Goal: Task Accomplishment & Management: Manage account settings

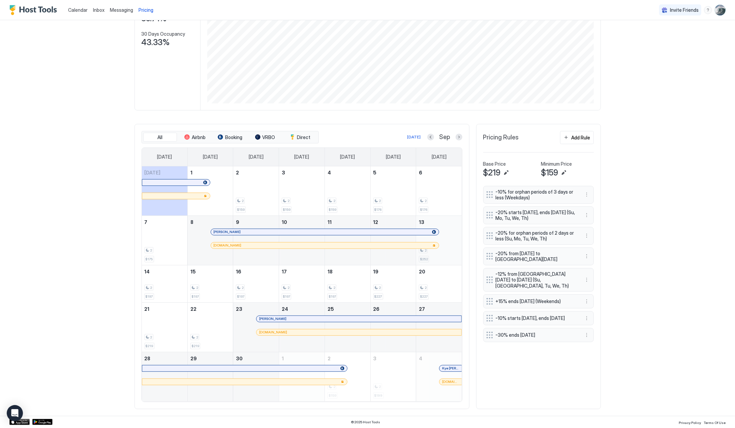
scroll to position [104, 0]
click at [716, 8] on img "User profile" at bounding box center [720, 10] width 11 height 11
click at [656, 37] on span "Settings" at bounding box center [654, 38] width 18 height 6
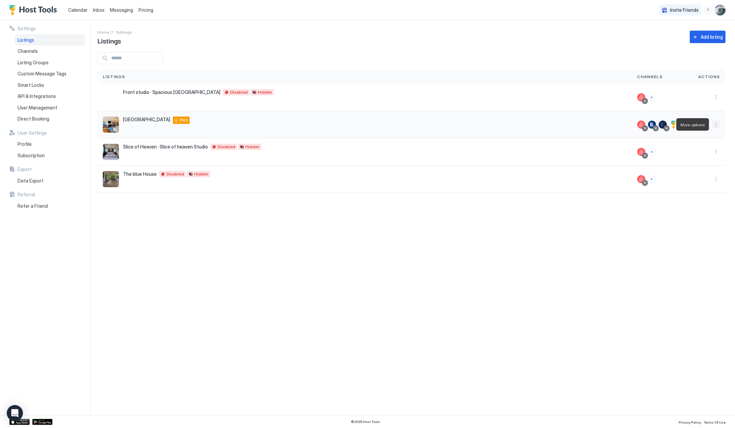
click at [716, 124] on button "More options" at bounding box center [716, 125] width 8 height 8
click at [690, 154] on span "Listing Settings" at bounding box center [701, 155] width 30 height 5
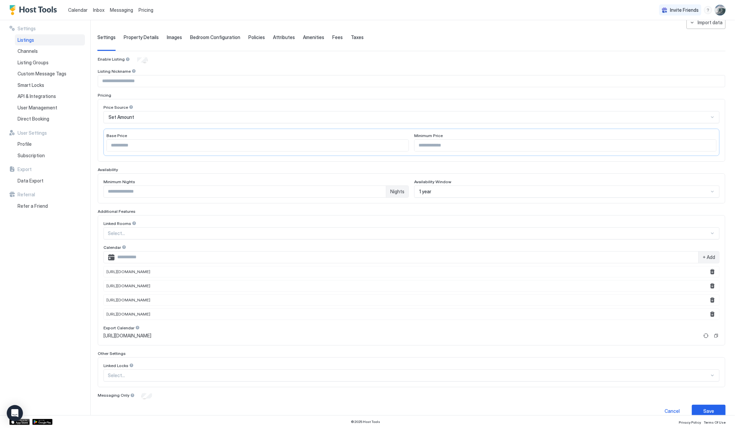
scroll to position [34, 0]
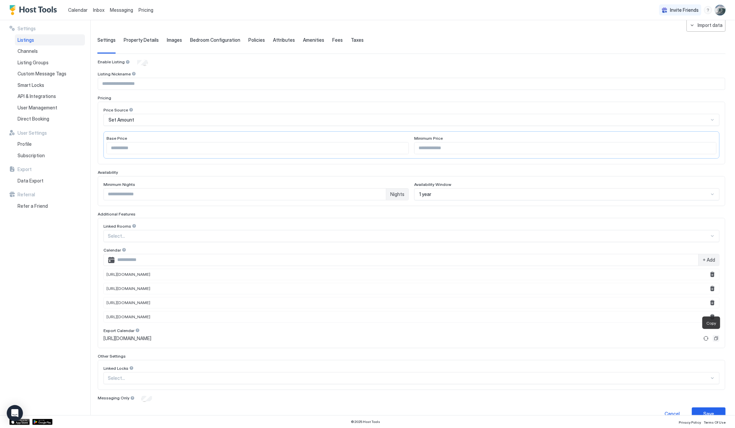
click at [713, 335] on button "Copy" at bounding box center [716, 338] width 7 height 7
click at [702, 337] on button "Refresh" at bounding box center [706, 339] width 8 height 8
click at [713, 336] on button "Copy" at bounding box center [716, 338] width 7 height 7
click at [722, 10] on img "User profile" at bounding box center [720, 10] width 11 height 11
click at [655, 36] on span "Settings" at bounding box center [659, 38] width 18 height 6
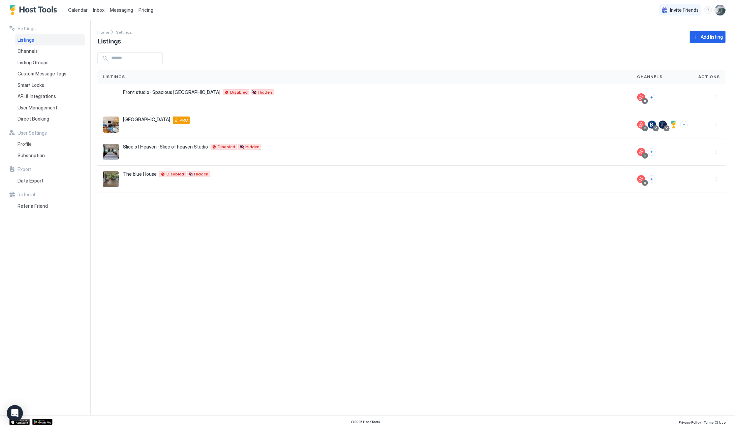
click at [721, 10] on img "User profile" at bounding box center [720, 10] width 11 height 11
click at [661, 36] on span "Settings" at bounding box center [659, 38] width 18 height 6
click at [32, 156] on span "Subscription" at bounding box center [31, 156] width 27 height 6
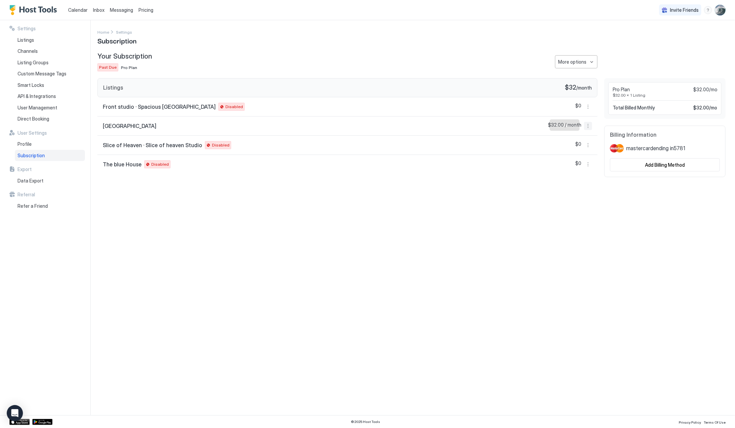
click at [587, 125] on button "More options" at bounding box center [588, 126] width 8 height 8
click at [652, 165] on div at bounding box center [367, 214] width 735 height 428
click at [648, 164] on div "Add Billing Method" at bounding box center [665, 164] width 40 height 7
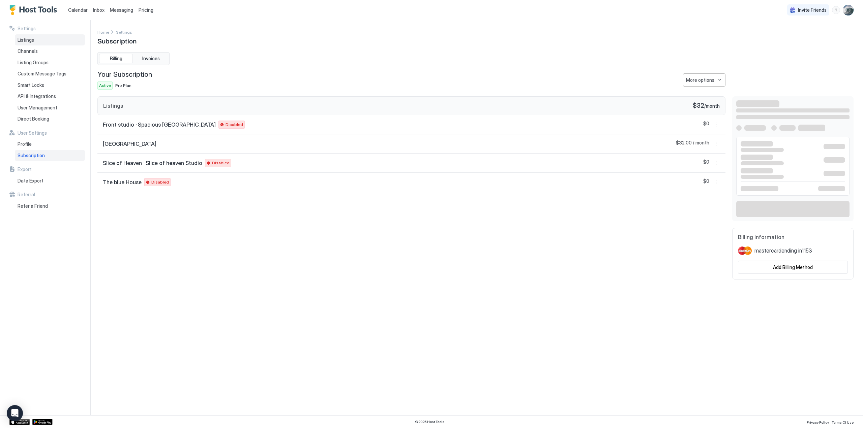
click at [28, 40] on span "Listings" at bounding box center [26, 40] width 17 height 6
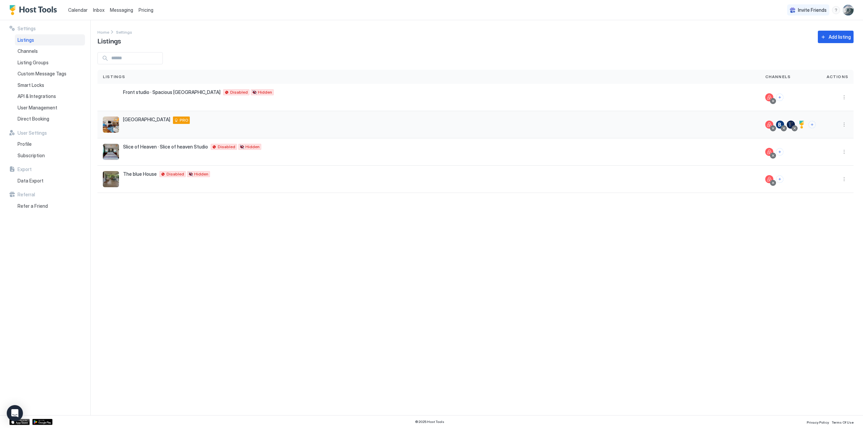
click at [146, 116] on div "[GEOGRAPHIC_DATA] [STREET_ADDRESS] PRO" at bounding box center [428, 124] width 662 height 27
click at [735, 124] on button "More options" at bounding box center [844, 125] width 8 height 8
click at [28, 50] on div at bounding box center [431, 214] width 863 height 428
click at [27, 51] on span "Channels" at bounding box center [28, 51] width 20 height 6
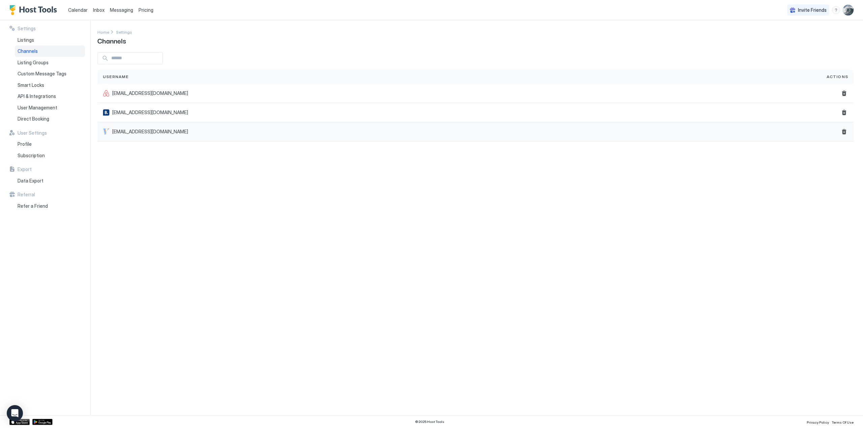
click at [123, 130] on span "[EMAIL_ADDRESS][DOMAIN_NAME]" at bounding box center [150, 132] width 76 height 6
click at [105, 131] on div at bounding box center [106, 131] width 7 height 7
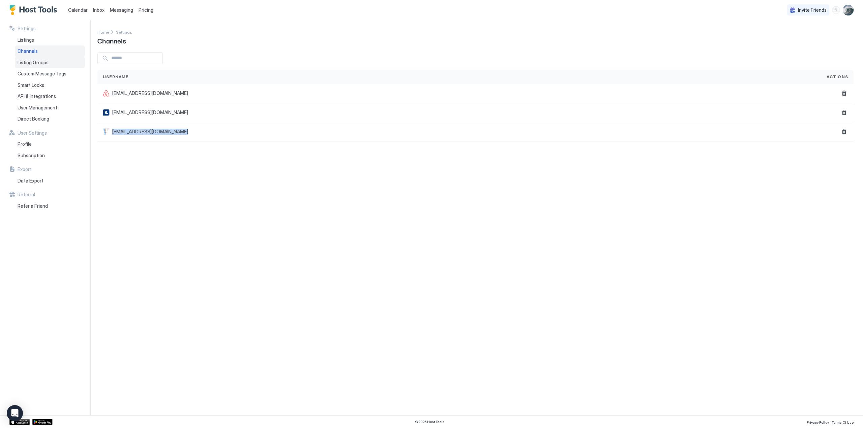
click at [36, 63] on span "Listing Groups" at bounding box center [33, 63] width 31 height 6
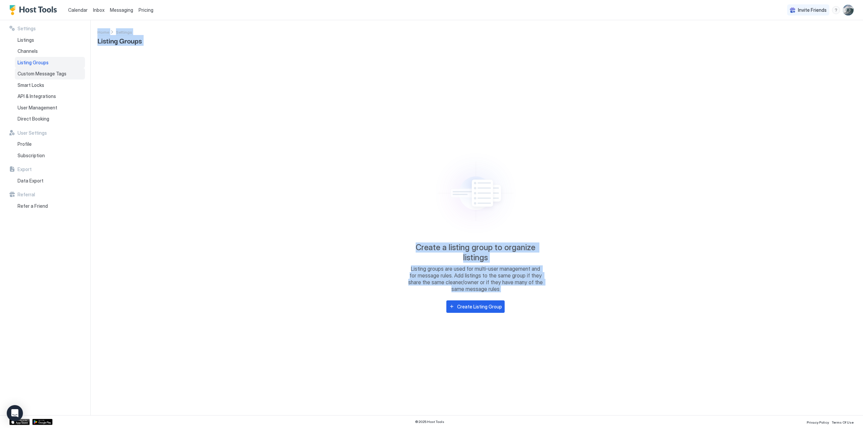
click at [34, 73] on span "Custom Message Tags" at bounding box center [42, 74] width 49 height 6
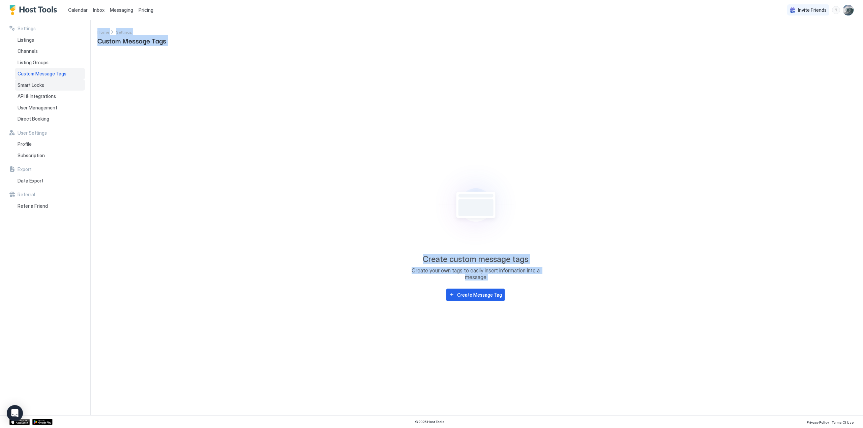
click at [32, 84] on span "Smart Locks" at bounding box center [31, 85] width 27 height 6
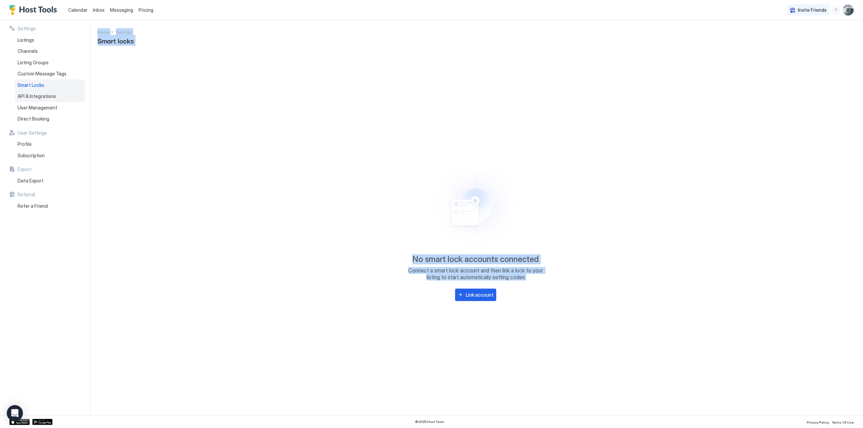
click at [32, 97] on span "API & Integrations" at bounding box center [37, 96] width 38 height 6
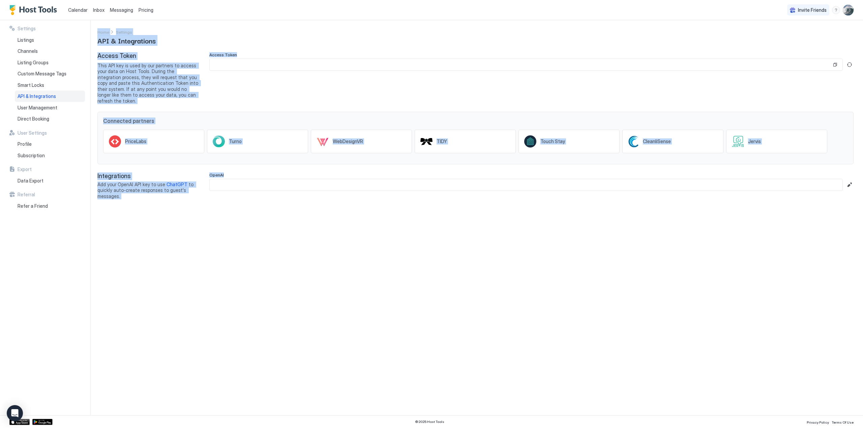
click at [315, 50] on div "Settings Home Settings API & Integrations Access Token This API key is used by …" at bounding box center [479, 217] width 765 height 395
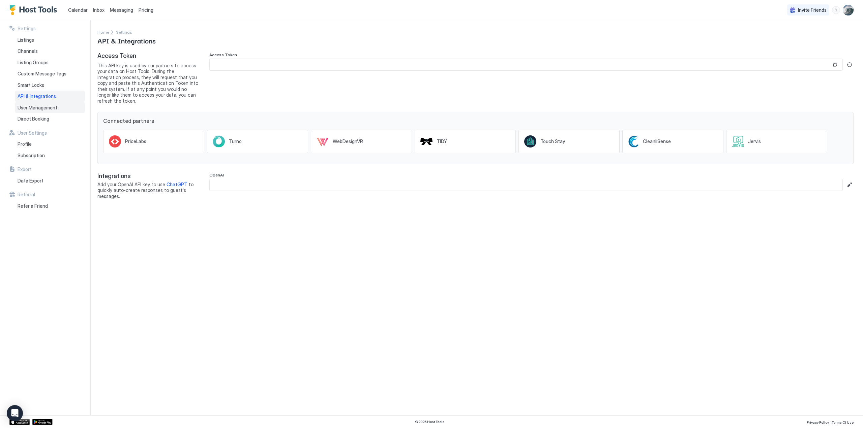
click at [30, 105] on span "User Management" at bounding box center [38, 108] width 40 height 6
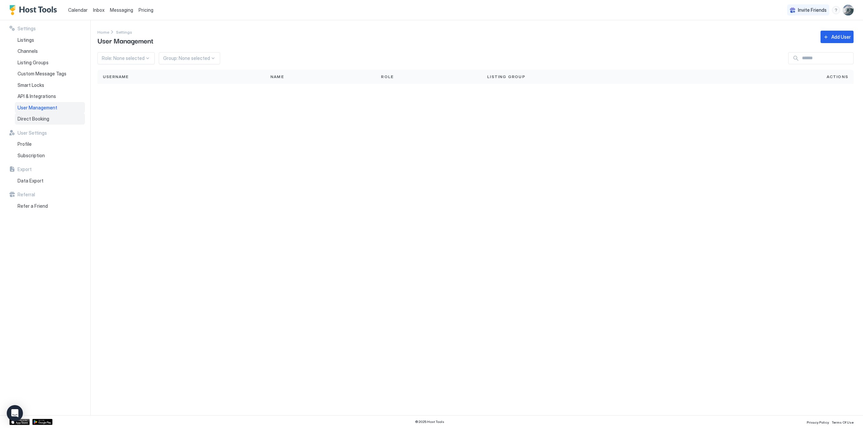
click at [29, 119] on span "Direct Booking" at bounding box center [34, 119] width 32 height 6
drag, startPoint x: 234, startPoint y: 75, endPoint x: 217, endPoint y: 74, distance: 16.5
click at [217, 74] on div "Ocean & Marina View Suite Stripe [URL][DOMAIN_NAME] [GEOGRAPHIC_DATA]" at bounding box center [461, 73] width 715 height 29
copy div "[URL][DOMAIN_NAME]"
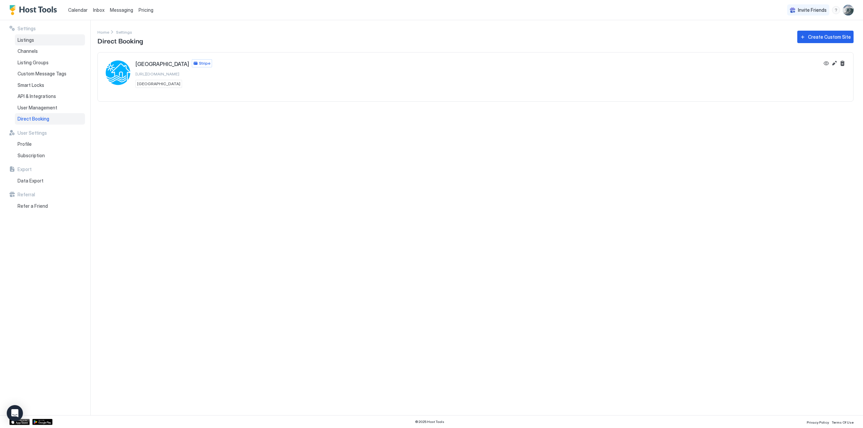
click at [26, 38] on span "Listings" at bounding box center [26, 40] width 17 height 6
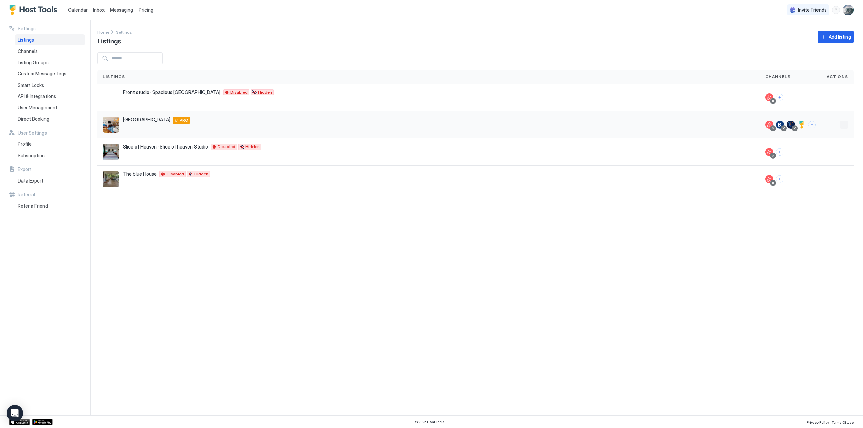
click at [735, 125] on button "More options" at bounding box center [844, 125] width 8 height 8
click at [735, 155] on span "Listing Settings" at bounding box center [829, 155] width 30 height 5
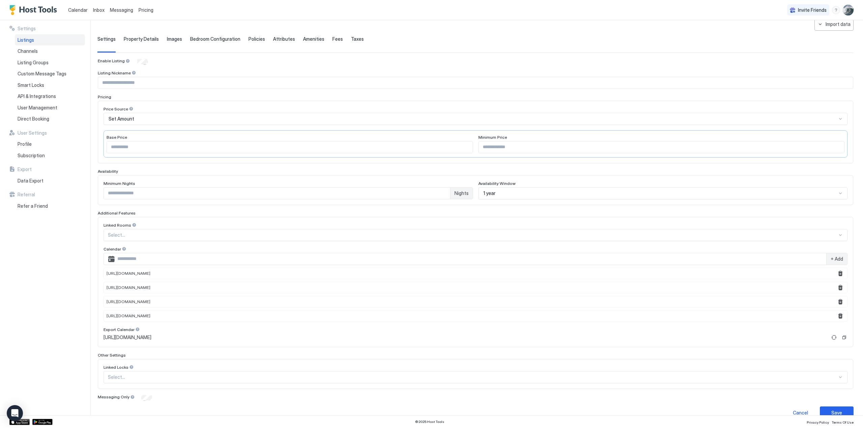
scroll to position [43, 0]
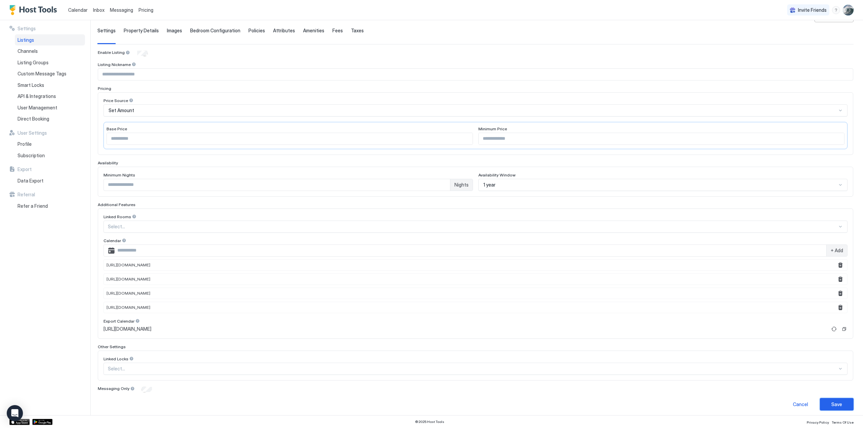
click at [735, 402] on div "Save" at bounding box center [836, 404] width 11 height 7
click at [143, 28] on span "Property Details" at bounding box center [141, 31] width 35 height 6
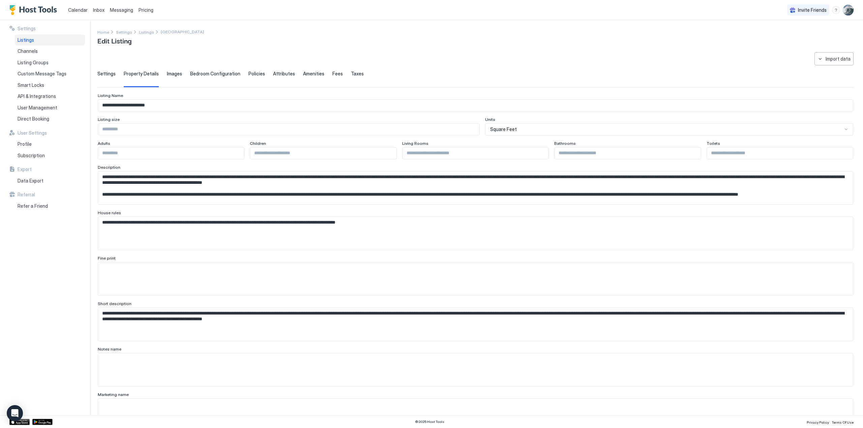
scroll to position [0, 0]
click at [388, 151] on input "*" at bounding box center [323, 153] width 146 height 11
type input "*"
click at [388, 151] on input "*" at bounding box center [323, 153] width 146 height 11
type input "*"
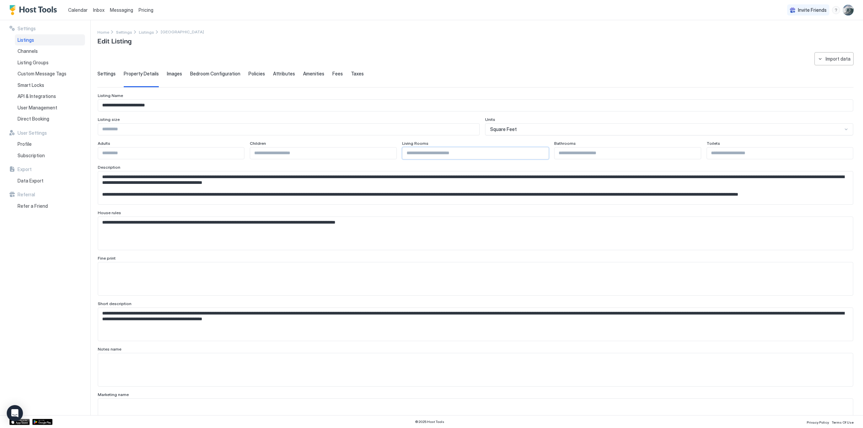
click at [539, 151] on input "*" at bounding box center [475, 153] width 146 height 11
click at [735, 155] on input "Input Field" at bounding box center [780, 153] width 146 height 11
type input "*"
click at [735, 150] on input "*" at bounding box center [780, 153] width 146 height 11
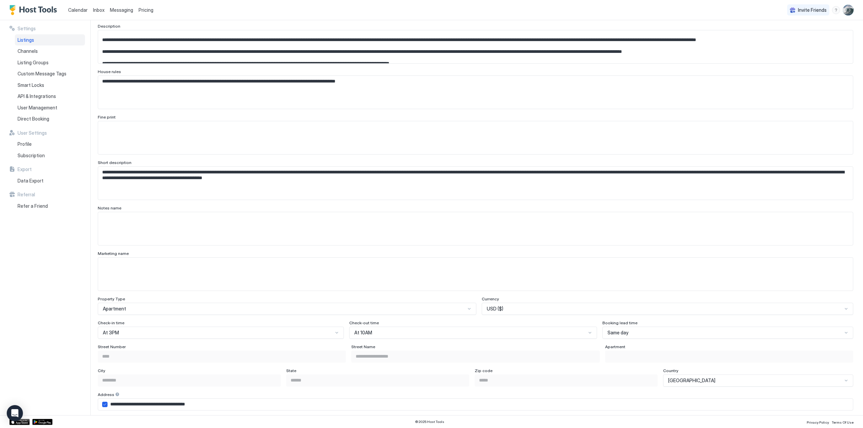
scroll to position [143, 0]
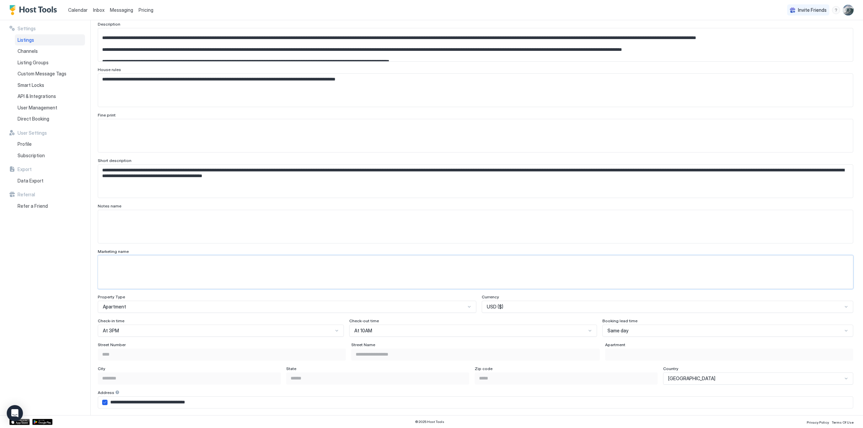
click at [113, 262] on textarea "Input Field" at bounding box center [475, 272] width 755 height 33
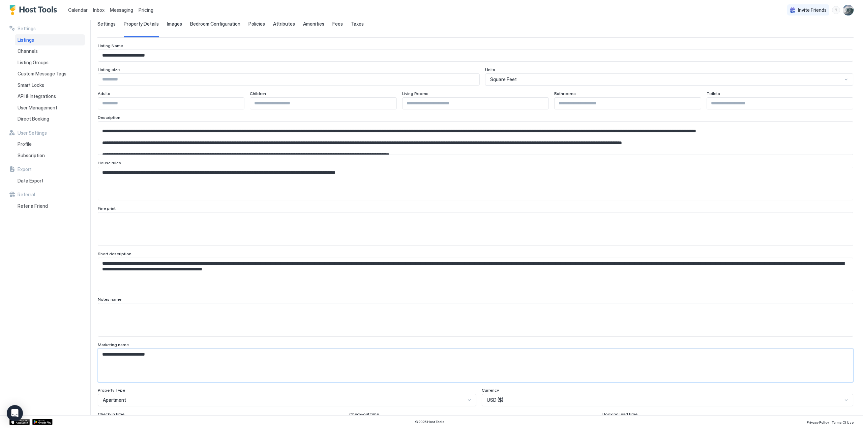
scroll to position [0, 0]
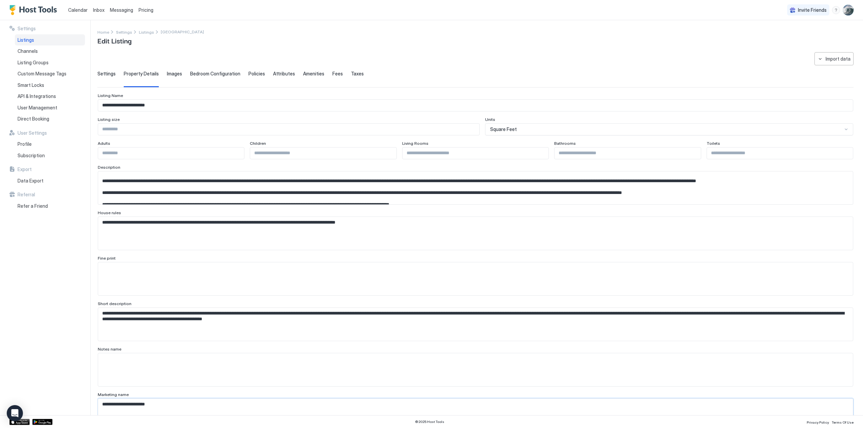
type textarea "**********"
click at [171, 73] on span "Images" at bounding box center [174, 74] width 15 height 6
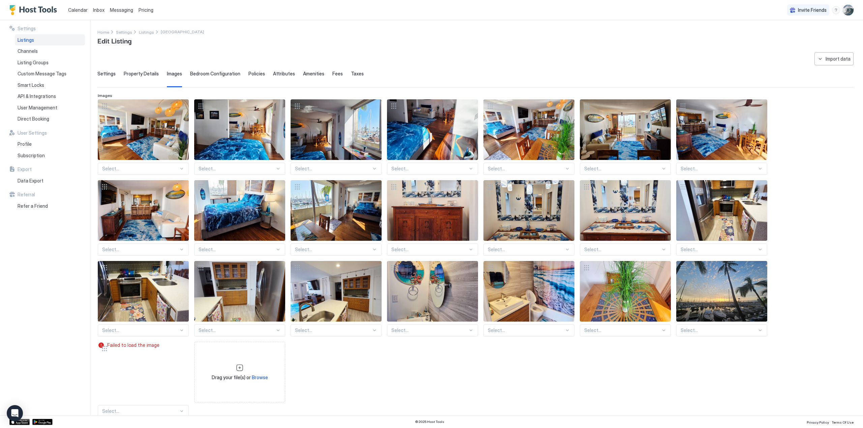
click at [208, 72] on span "Bedroom Configuration" at bounding box center [215, 74] width 50 height 6
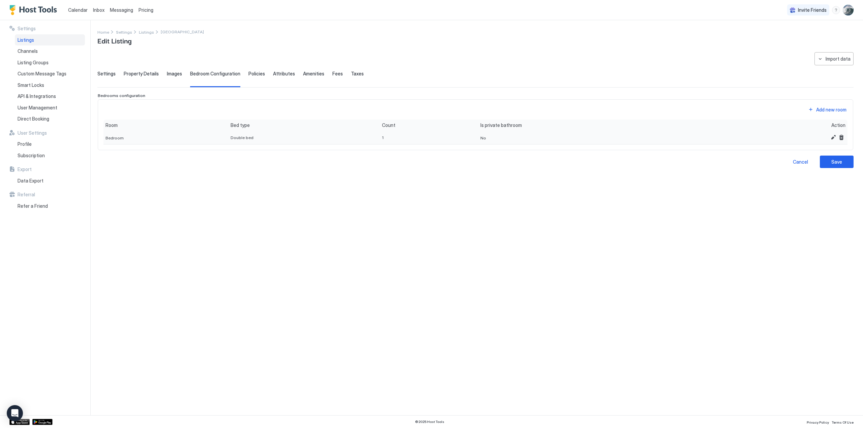
click at [275, 139] on div "Double bed" at bounding box center [304, 137] width 147 height 5
click at [735, 136] on button "Edit" at bounding box center [833, 137] width 8 height 8
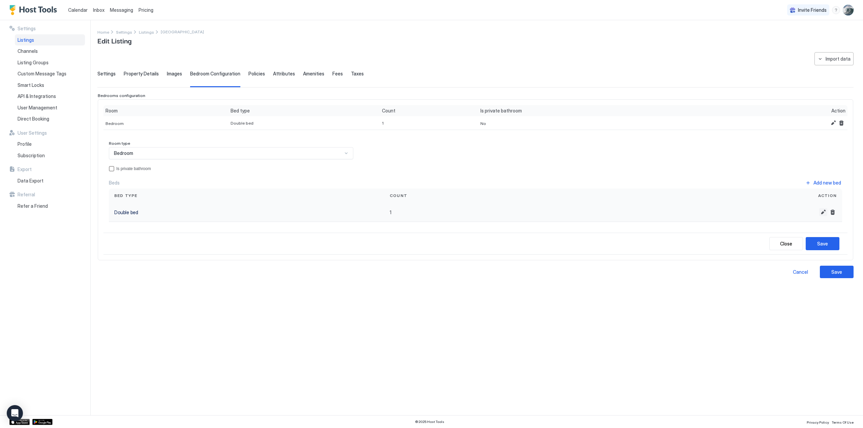
click at [735, 209] on button "Edit" at bounding box center [823, 212] width 8 height 8
click at [147, 213] on div at bounding box center [147, 214] width 5 height 5
click at [133, 227] on span "King bed" at bounding box center [128, 229] width 18 height 5
click at [735, 183] on div "Add new bed" at bounding box center [827, 182] width 28 height 7
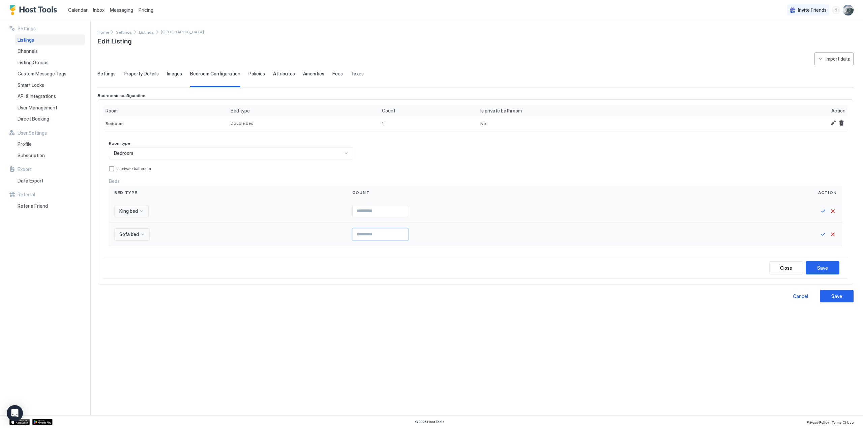
type input "*"
click at [390, 217] on input "*" at bounding box center [380, 211] width 55 height 11
click at [735, 265] on div "Save" at bounding box center [822, 268] width 11 height 7
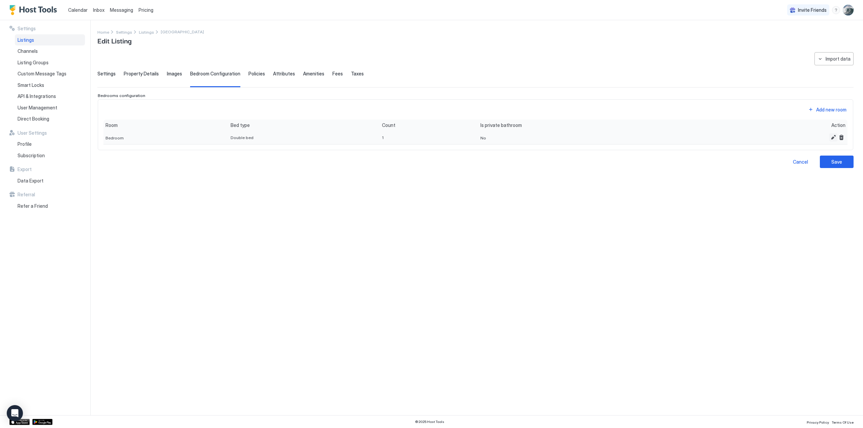
click at [735, 139] on button "Edit" at bounding box center [833, 137] width 8 height 8
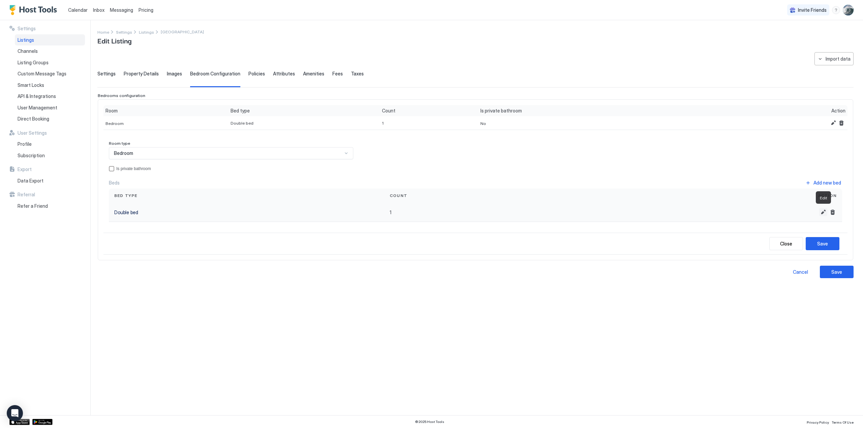
click at [735, 210] on button "Edit" at bounding box center [823, 212] width 8 height 8
click at [147, 213] on div at bounding box center [147, 214] width 5 height 5
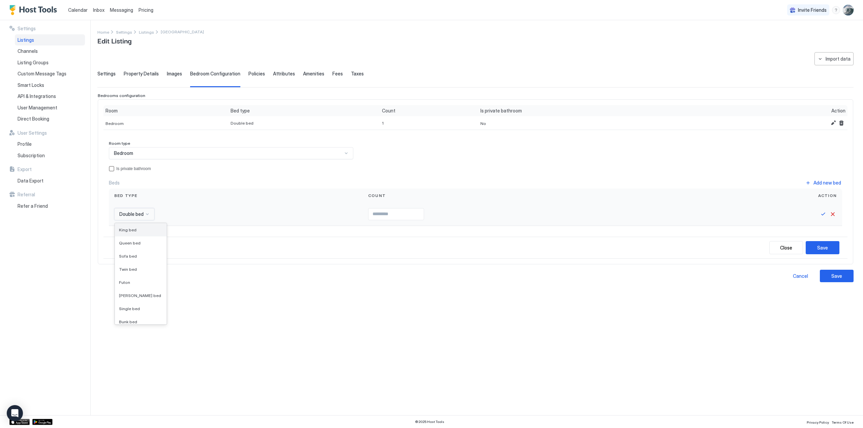
click at [131, 228] on span "King bed" at bounding box center [128, 229] width 18 height 5
click at [735, 214] on button "Save" at bounding box center [823, 214] width 8 height 8
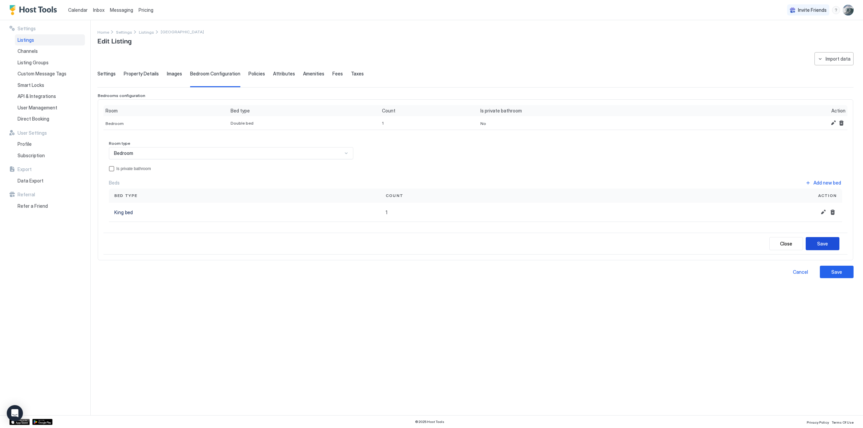
click at [735, 240] on div "Save" at bounding box center [822, 243] width 11 height 7
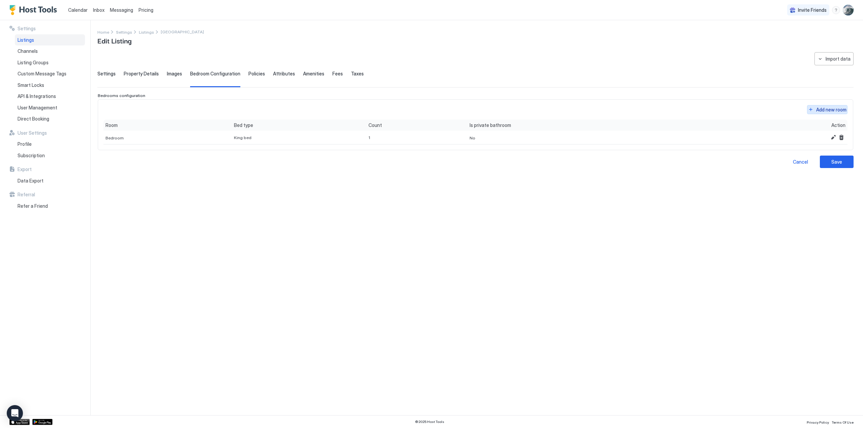
click at [735, 108] on button "Add new room" at bounding box center [827, 109] width 40 height 9
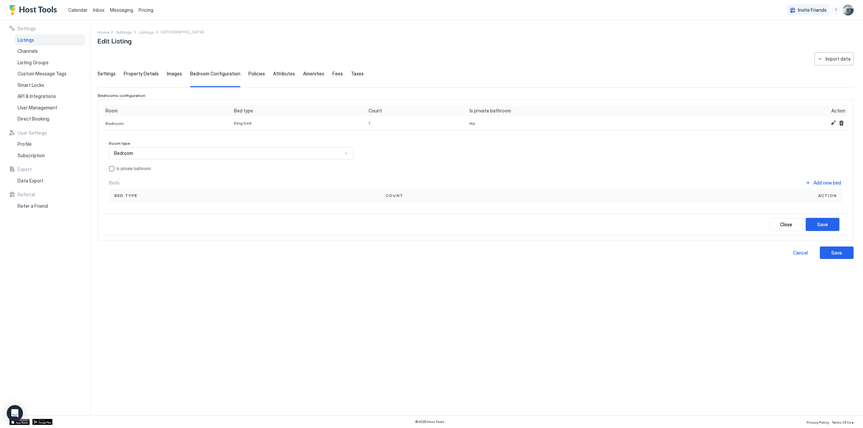
click at [349, 151] on div "Bedroom" at bounding box center [231, 153] width 244 height 12
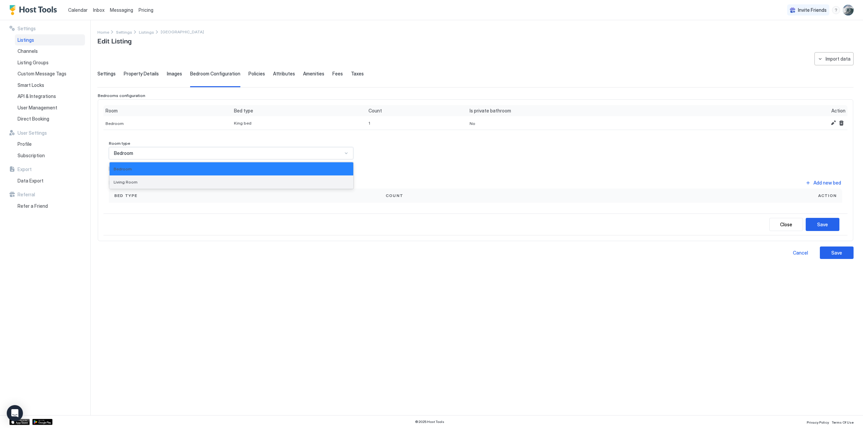
click at [247, 183] on div "Living Room" at bounding box center [232, 182] width 236 height 5
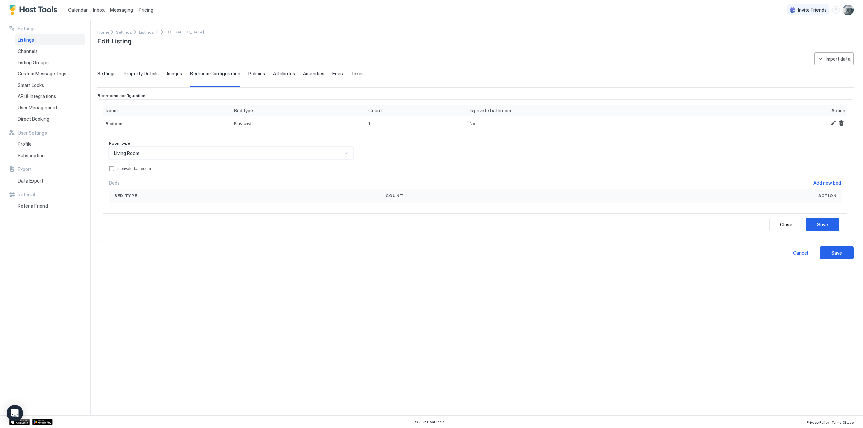
click at [383, 196] on div "Count" at bounding box center [493, 196] width 226 height 14
click at [126, 195] on span "Bed type" at bounding box center [125, 196] width 23 height 6
click at [112, 178] on div "Beds Add new bed" at bounding box center [475, 182] width 733 height 9
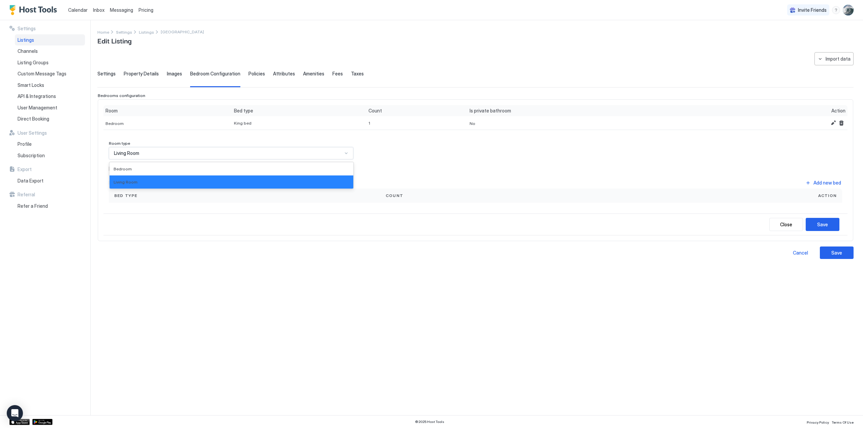
click at [344, 153] on div at bounding box center [345, 153] width 5 height 5
click at [121, 166] on span "Bedroom" at bounding box center [123, 168] width 18 height 5
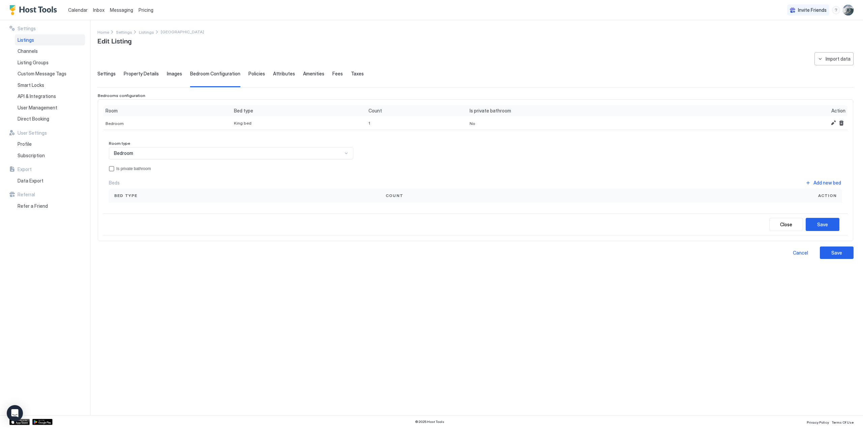
click at [477, 178] on div "Beds Add new bed" at bounding box center [475, 182] width 733 height 9
click at [148, 193] on div "Bed type" at bounding box center [244, 196] width 261 height 6
click at [123, 191] on div "Bed type" at bounding box center [244, 196] width 271 height 14
click at [735, 182] on div "Add new bed" at bounding box center [827, 182] width 28 height 7
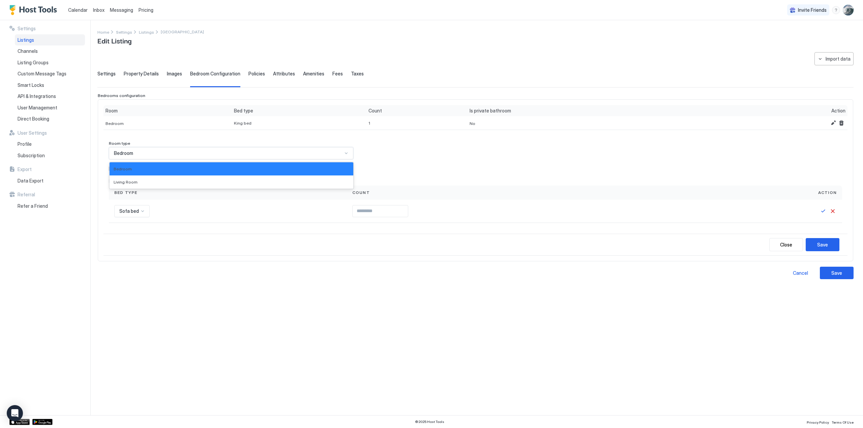
click at [347, 152] on div at bounding box center [345, 153] width 5 height 5
click at [129, 181] on span "Living Room" at bounding box center [126, 182] width 24 height 5
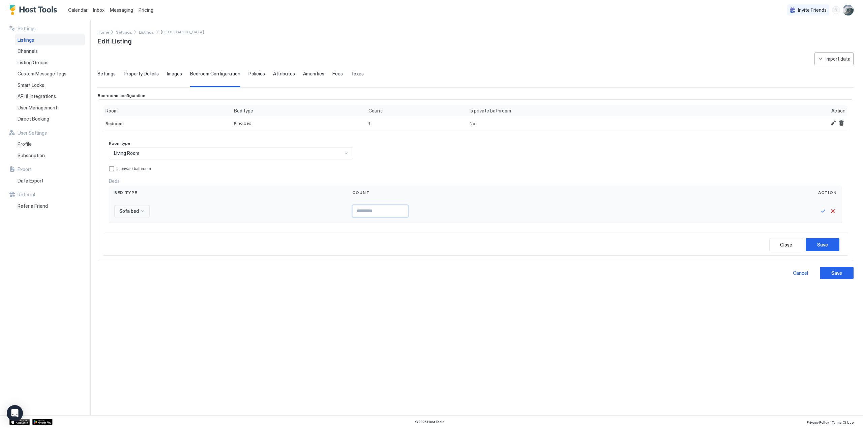
type input "*"
click at [393, 208] on input "*" at bounding box center [380, 211] width 55 height 11
click at [735, 211] on button "Save" at bounding box center [823, 211] width 8 height 8
click at [735, 240] on div "Save" at bounding box center [822, 243] width 11 height 7
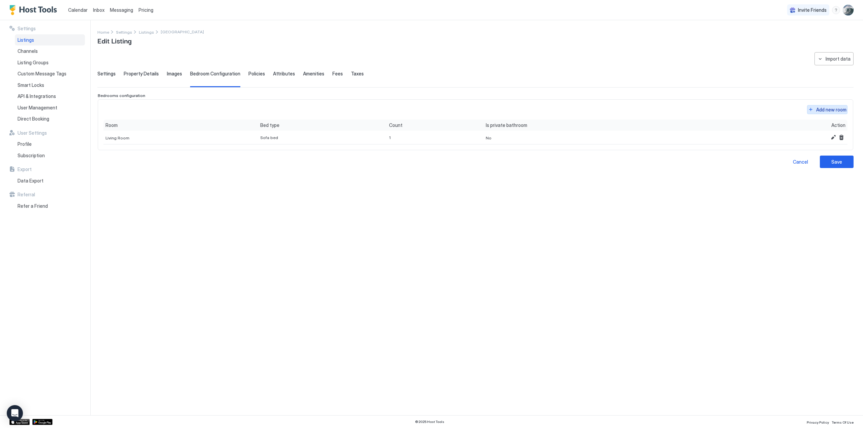
click at [735, 110] on button "Add new room" at bounding box center [827, 109] width 40 height 9
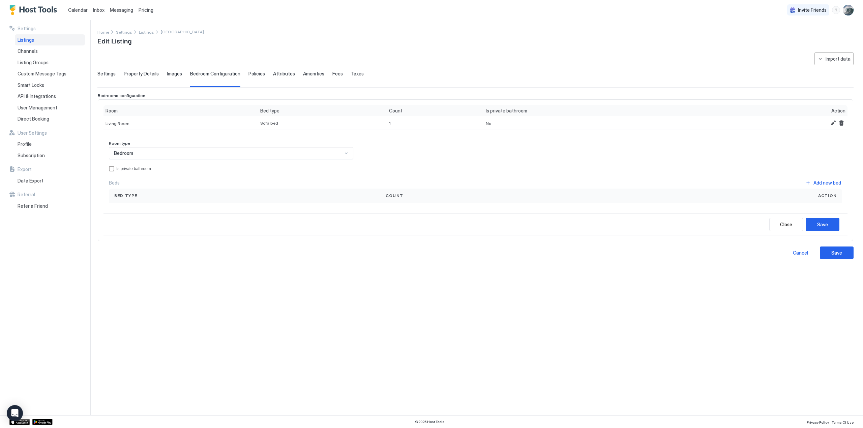
click at [144, 153] on div "Bedroom" at bounding box center [228, 153] width 228 height 6
click at [135, 169] on div "Bedroom" at bounding box center [232, 168] width 236 height 5
click at [735, 183] on button "Add new bed" at bounding box center [823, 182] width 38 height 9
click at [141, 210] on div at bounding box center [142, 211] width 5 height 5
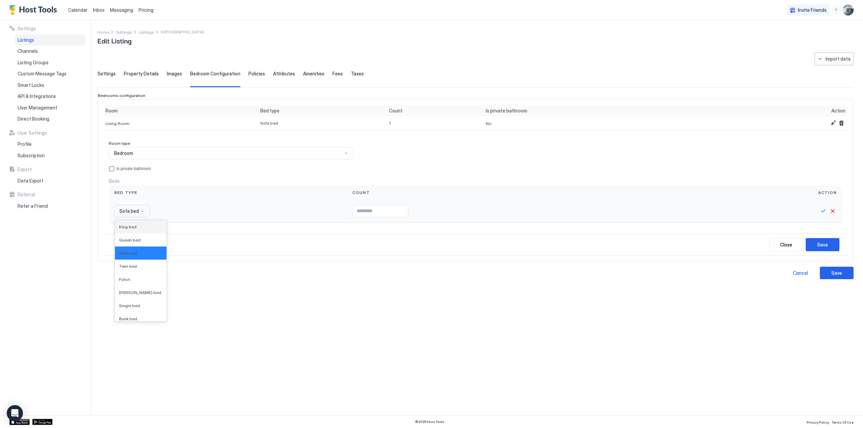
click at [129, 224] on span "King bed" at bounding box center [128, 226] width 18 height 5
click at [393, 214] on input "Input Field" at bounding box center [376, 211] width 55 height 11
type input "*"
click at [391, 209] on input "*" at bounding box center [376, 211] width 55 height 11
click at [735, 210] on button "Save" at bounding box center [823, 211] width 8 height 8
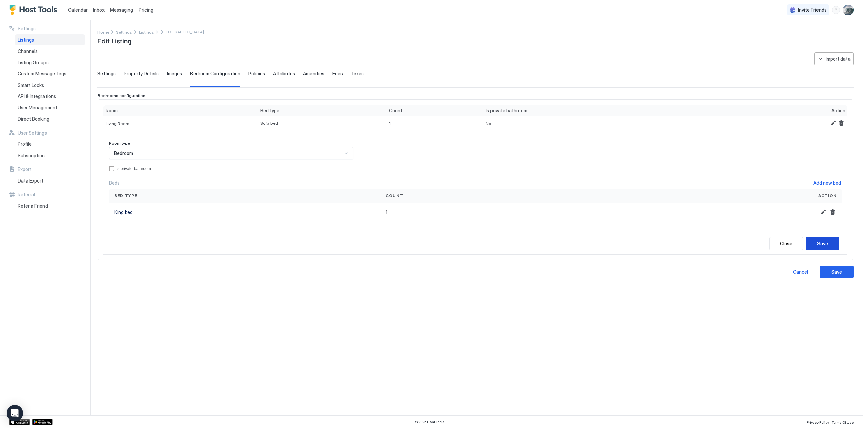
click at [735, 242] on div "Save" at bounding box center [822, 243] width 11 height 7
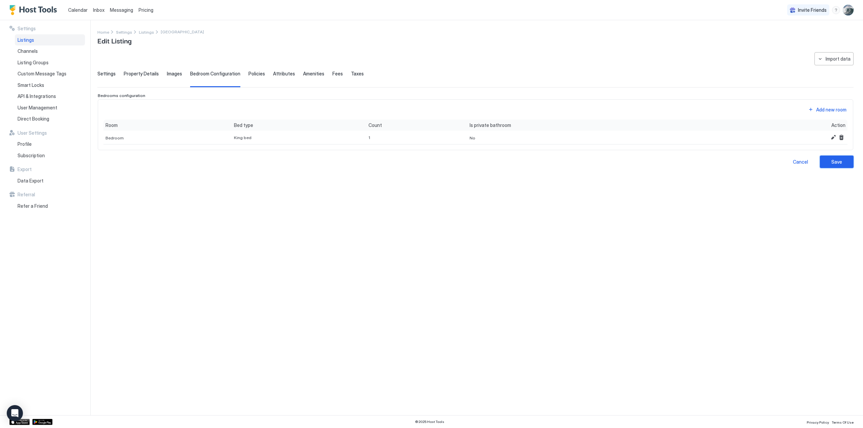
click at [735, 161] on div "Save" at bounding box center [836, 161] width 11 height 7
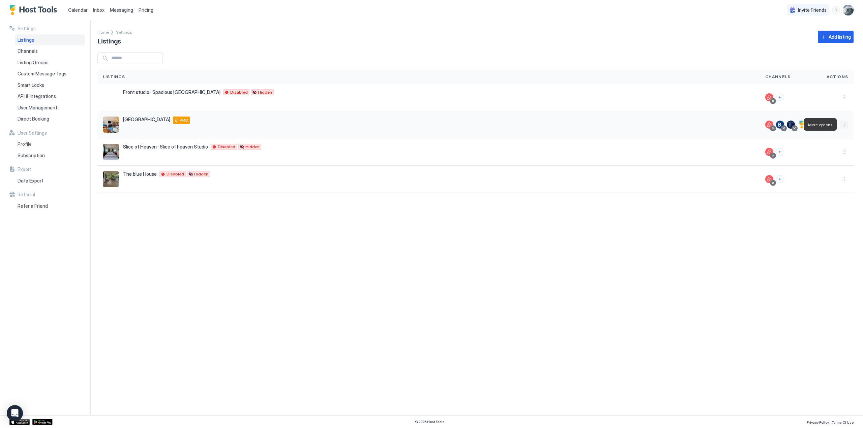
click at [735, 124] on button "More options" at bounding box center [844, 125] width 8 height 8
click at [735, 154] on span "Listing Settings" at bounding box center [829, 155] width 30 height 5
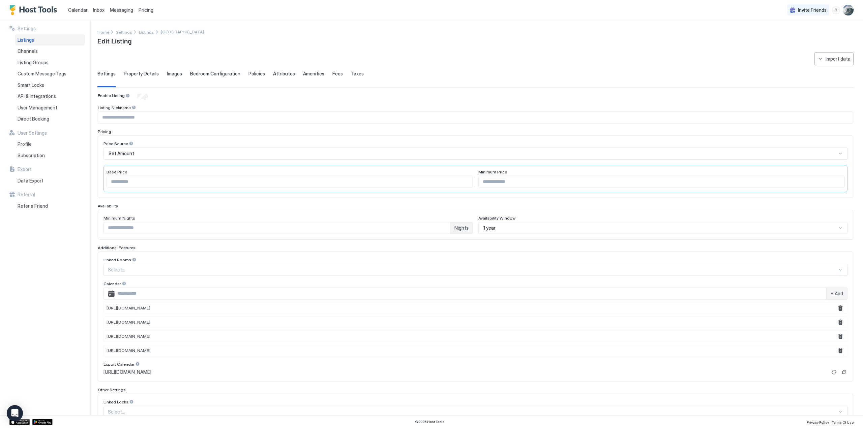
type input "*"
type textarea "**********"
click at [206, 74] on span "Bedroom Configuration" at bounding box center [215, 74] width 50 height 6
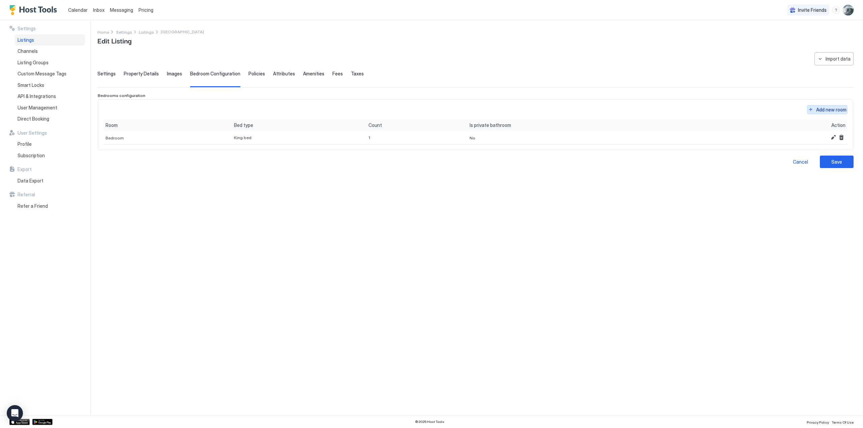
click at [735, 108] on button "Add new room" at bounding box center [827, 109] width 40 height 9
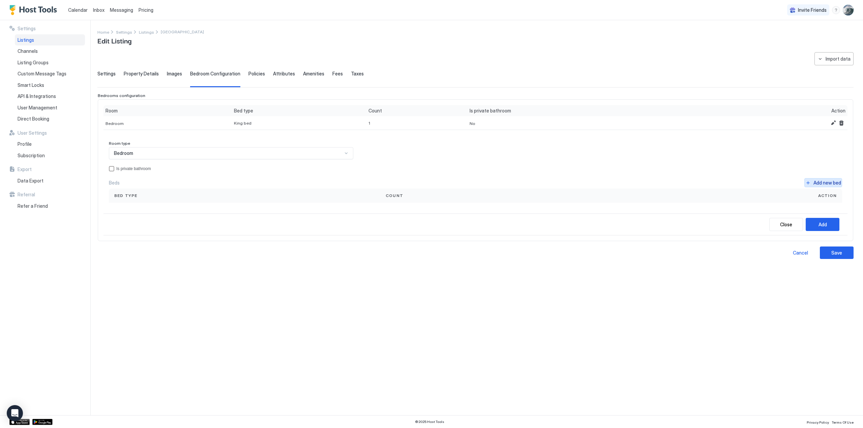
click at [735, 182] on button "Add new bed" at bounding box center [823, 182] width 38 height 9
type input "*"
click at [392, 209] on input "*" at bounding box center [380, 211] width 55 height 11
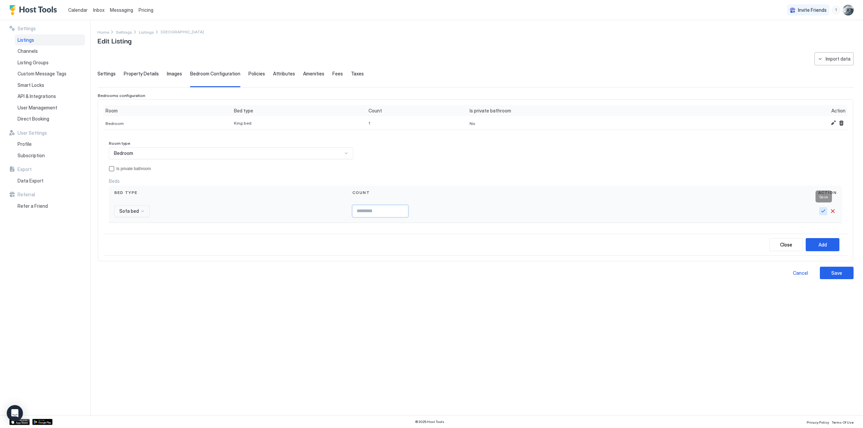
click at [735, 211] on button "Save" at bounding box center [823, 211] width 8 height 8
click at [345, 152] on div at bounding box center [345, 153] width 5 height 5
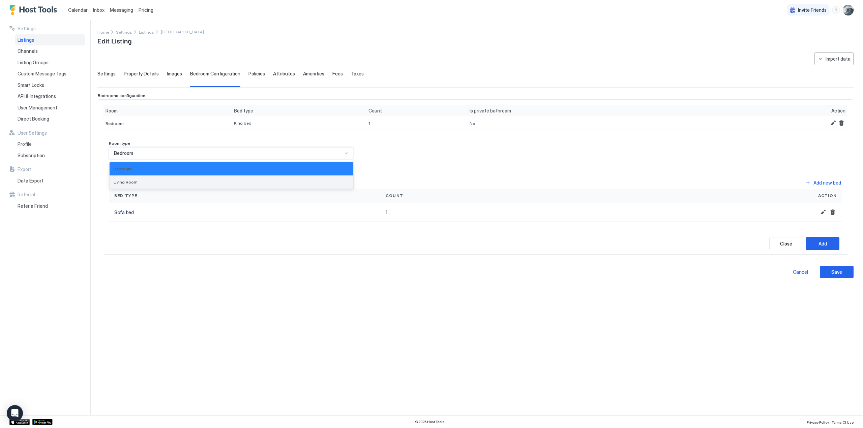
click at [125, 180] on span "Living Room" at bounding box center [126, 182] width 24 height 5
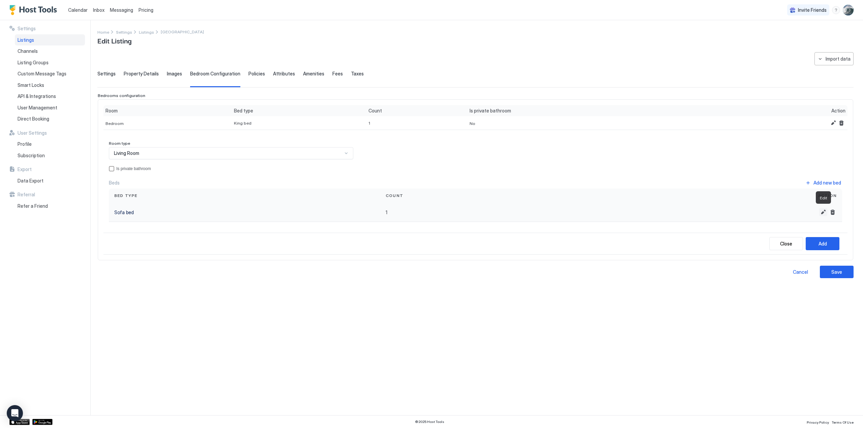
click at [735, 210] on button "Edit" at bounding box center [823, 212] width 8 height 8
click at [735, 210] on button "Save" at bounding box center [823, 214] width 8 height 8
click at [735, 242] on button "Add" at bounding box center [822, 243] width 34 height 13
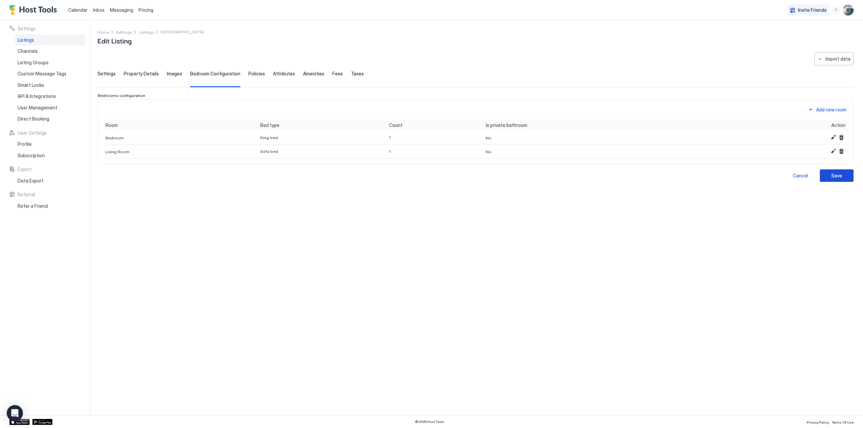
click at [735, 176] on div "Save" at bounding box center [836, 175] width 11 height 7
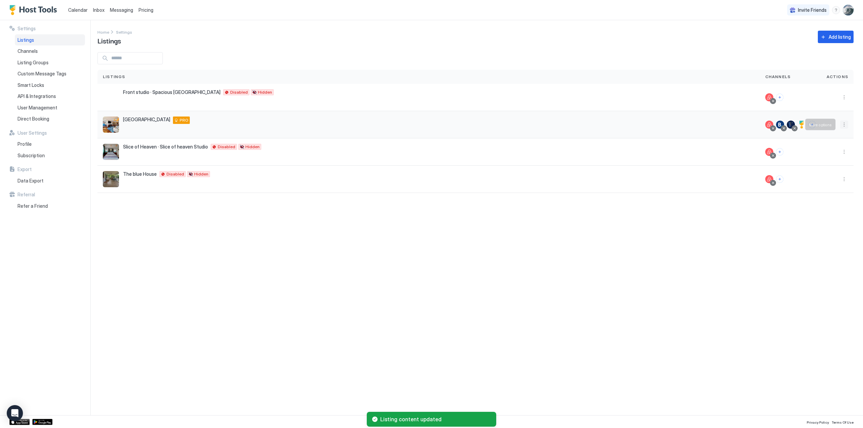
click at [735, 125] on button "More options" at bounding box center [844, 125] width 8 height 8
click at [735, 155] on span "Listing Settings" at bounding box center [829, 155] width 30 height 5
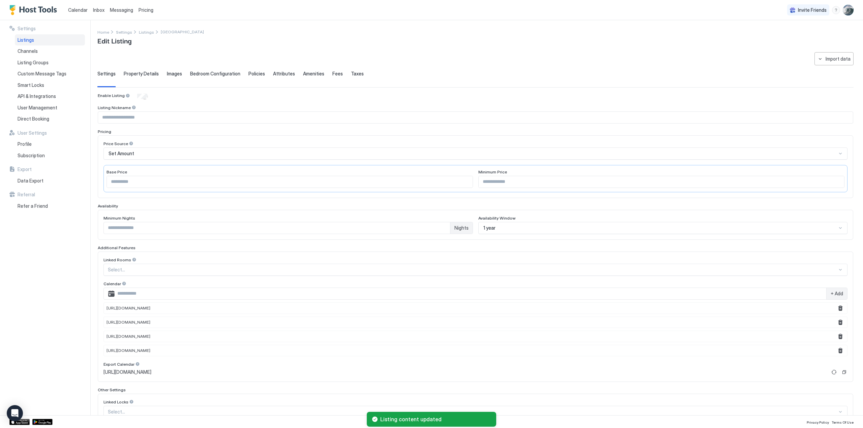
type input "*"
click at [253, 74] on span "Policies" at bounding box center [256, 74] width 17 height 6
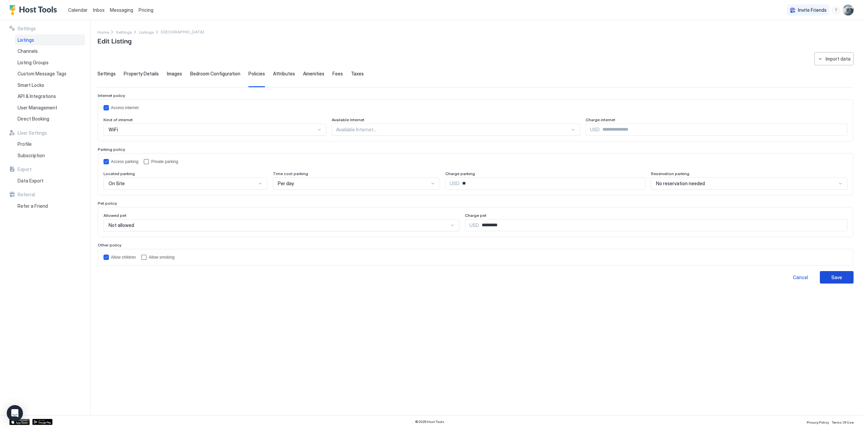
click at [735, 274] on div "Save" at bounding box center [836, 277] width 11 height 7
click at [278, 73] on span "Attributes" at bounding box center [284, 74] width 22 height 6
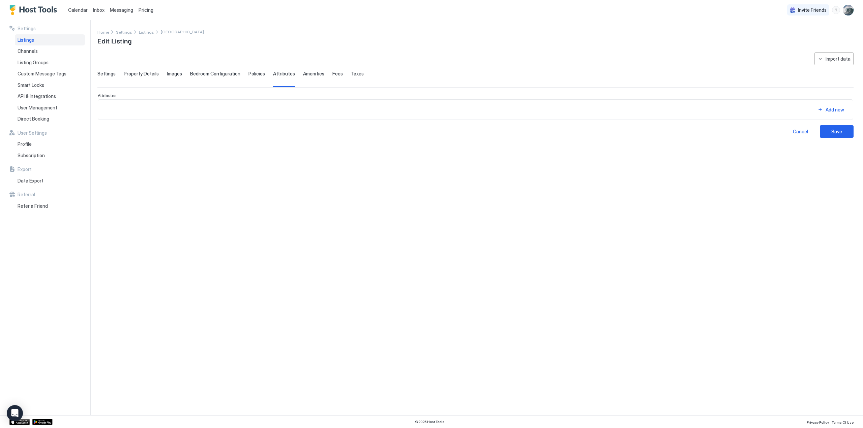
click at [311, 72] on span "Amenities" at bounding box center [313, 74] width 21 height 6
click at [332, 73] on span "Fees" at bounding box center [337, 74] width 10 height 6
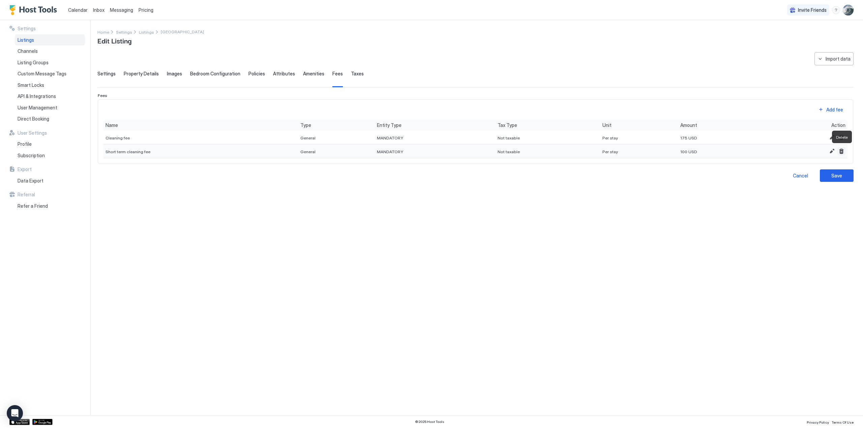
click at [735, 151] on button "Delete" at bounding box center [841, 151] width 8 height 8
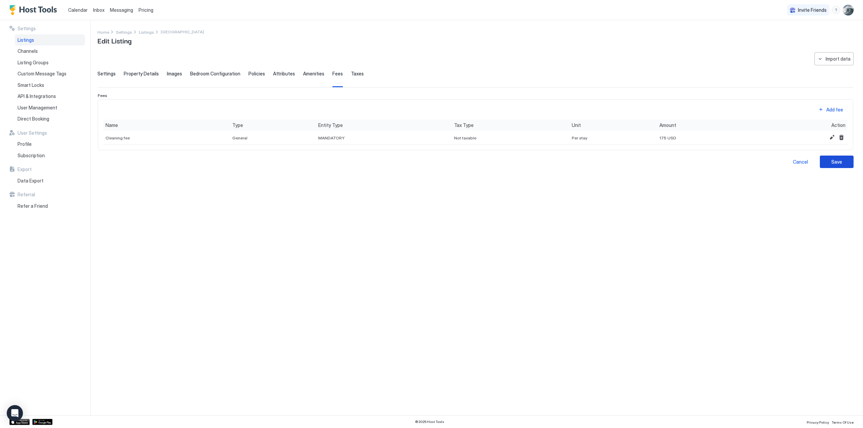
click at [735, 161] on div "Save" at bounding box center [836, 161] width 11 height 7
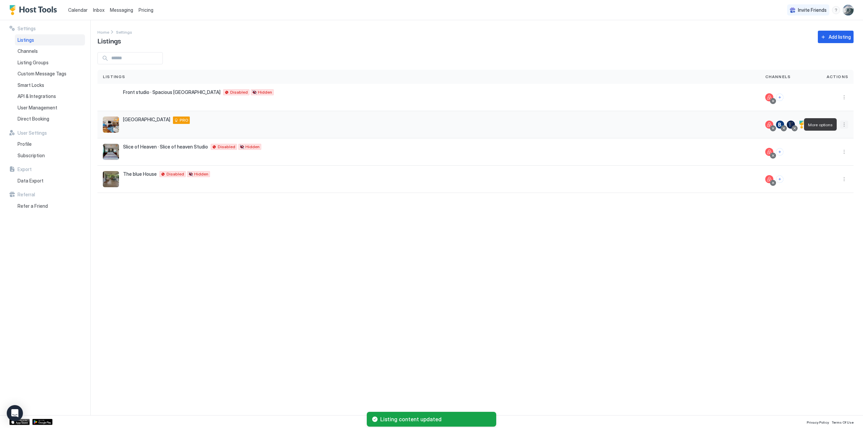
click at [735, 124] on button "More options" at bounding box center [844, 125] width 8 height 8
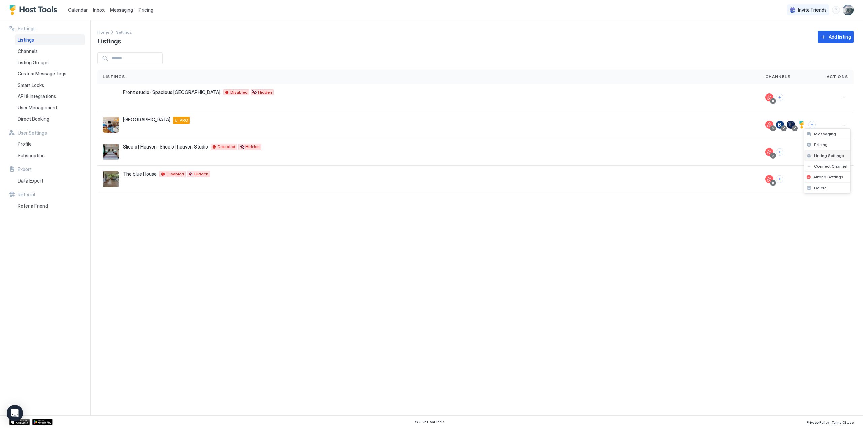
click at [735, 154] on span "Listing Settings" at bounding box center [829, 155] width 30 height 5
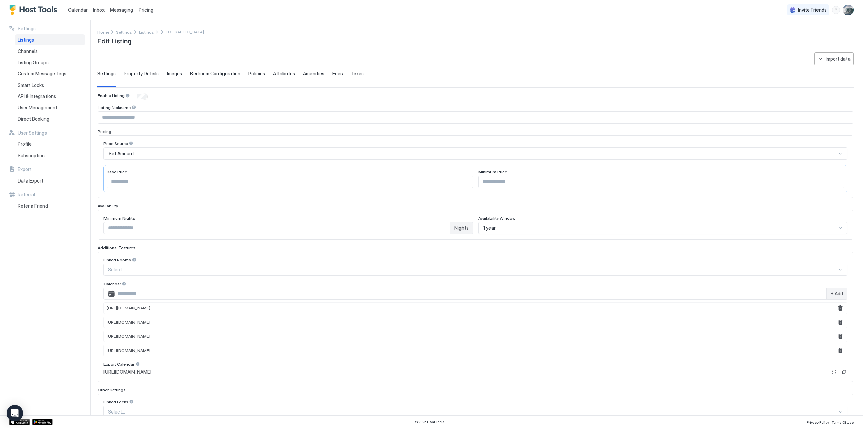
click at [351, 73] on span "Taxes" at bounding box center [357, 74] width 13 height 6
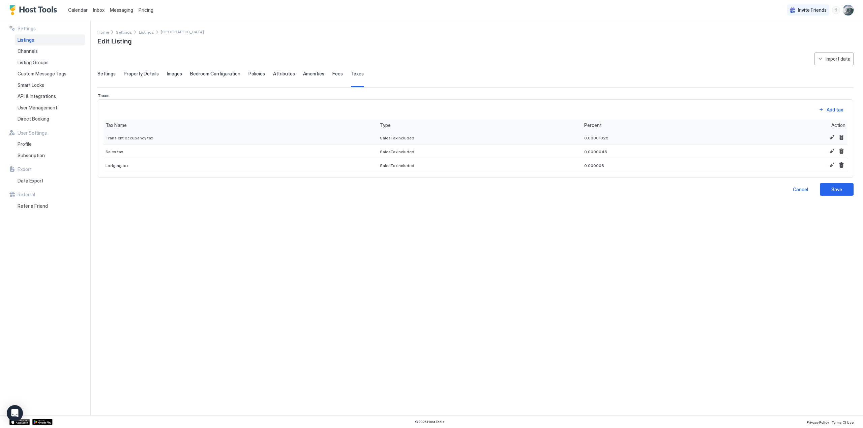
click at [344, 135] on span "0.00001025" at bounding box center [331, 132] width 26 height 5
click at [735, 136] on button "Edit" at bounding box center [832, 137] width 8 height 8
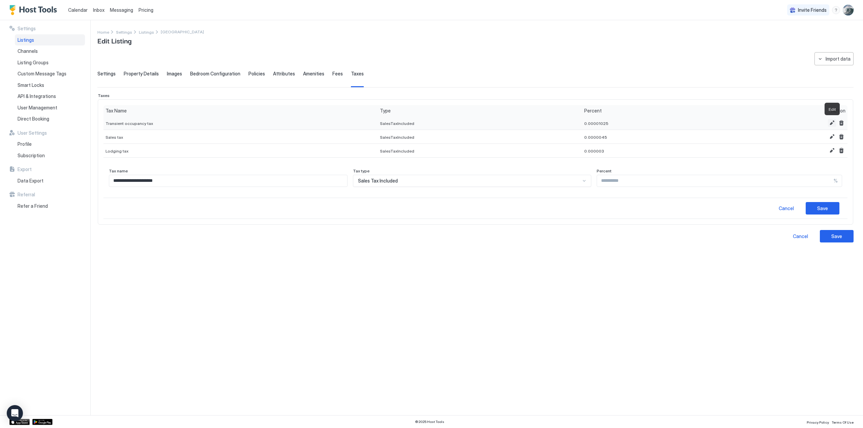
click at [735, 120] on button "Edit" at bounding box center [832, 123] width 8 height 8
click at [597, 181] on input "**********" at bounding box center [715, 180] width 237 height 11
type input "*****"
click at [735, 206] on div "Save" at bounding box center [822, 208] width 11 height 7
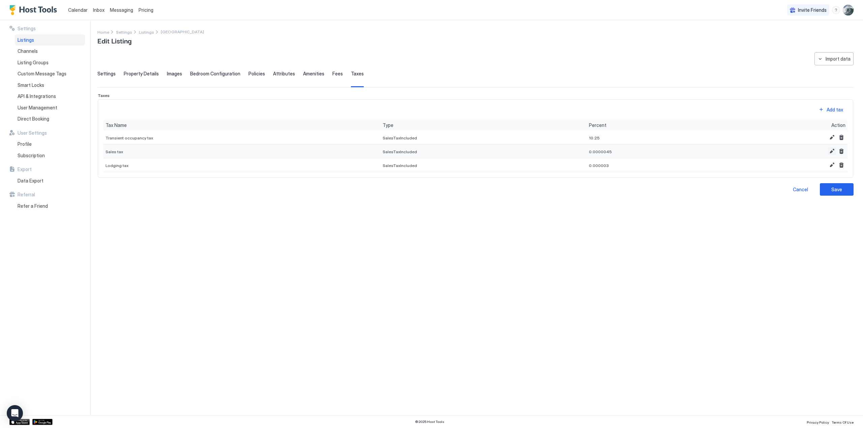
click at [735, 150] on button "Edit" at bounding box center [832, 151] width 8 height 8
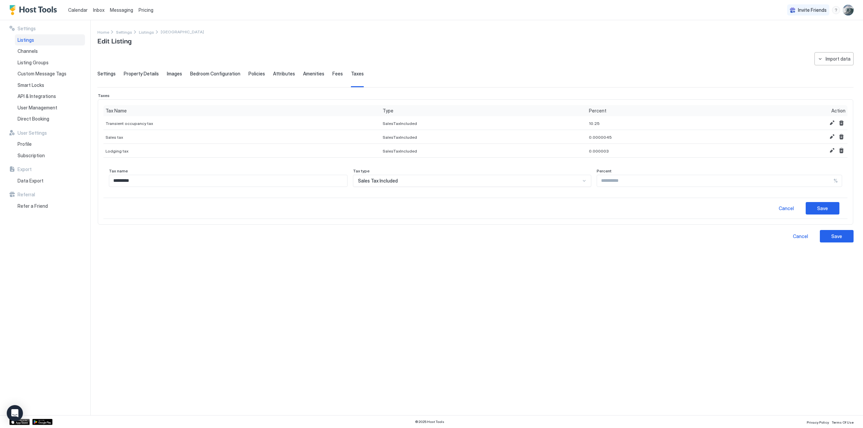
click at [114, 179] on input "*********" at bounding box center [228, 180] width 238 height 11
type input "******"
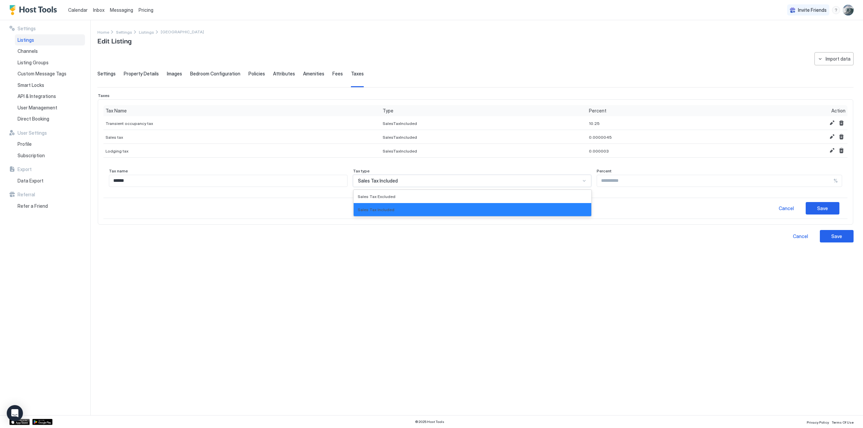
click at [581, 180] on div at bounding box center [583, 180] width 5 height 5
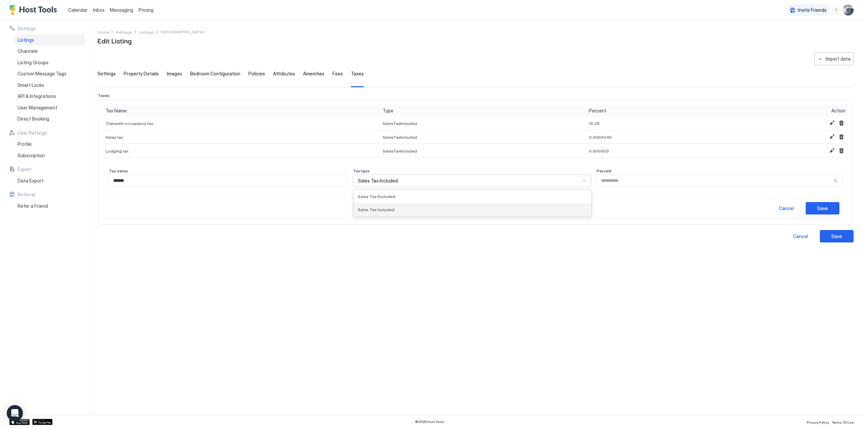
click at [394, 209] on span "Sales Tax Included" at bounding box center [376, 209] width 37 height 5
click at [621, 180] on input "*********" at bounding box center [715, 180] width 237 height 11
type input "*"
type input "***"
click at [735, 208] on div "Save" at bounding box center [822, 208] width 11 height 7
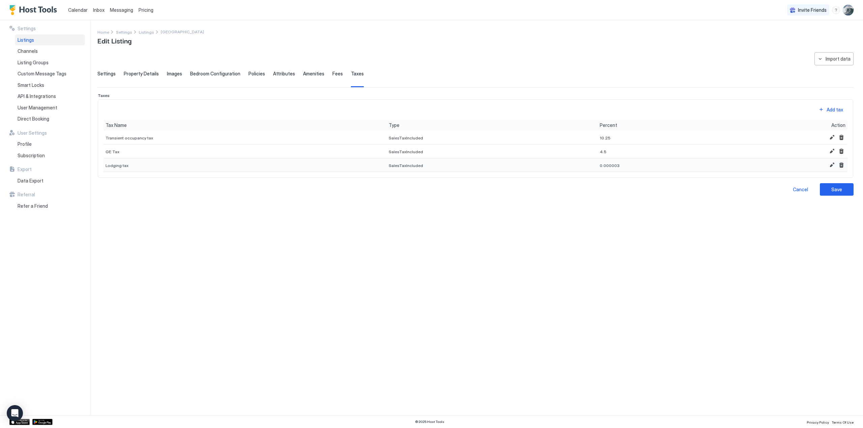
click at [131, 163] on div "Lodging tax" at bounding box center [244, 165] width 283 height 14
click at [735, 162] on button "Edit" at bounding box center [832, 165] width 8 height 8
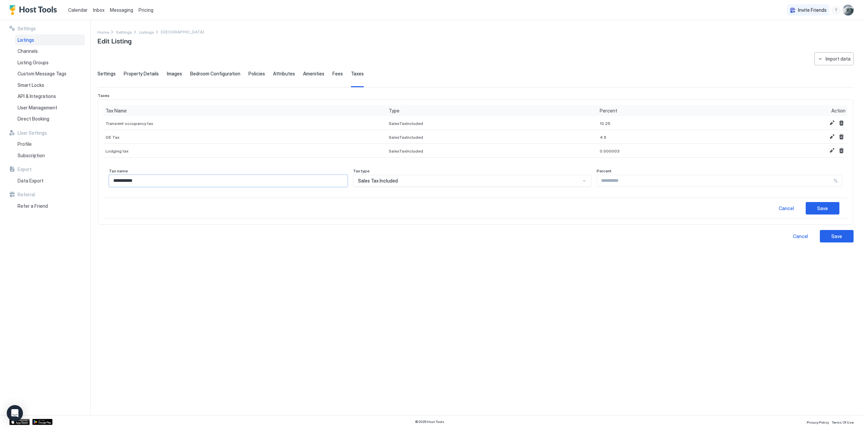
drag, startPoint x: 145, startPoint y: 179, endPoint x: 97, endPoint y: 181, distance: 48.2
click at [97, 181] on div "Settings Listings Channels Listing Groups Custom Message Tags Smart Locks API &…" at bounding box center [431, 217] width 863 height 395
type input "**********"
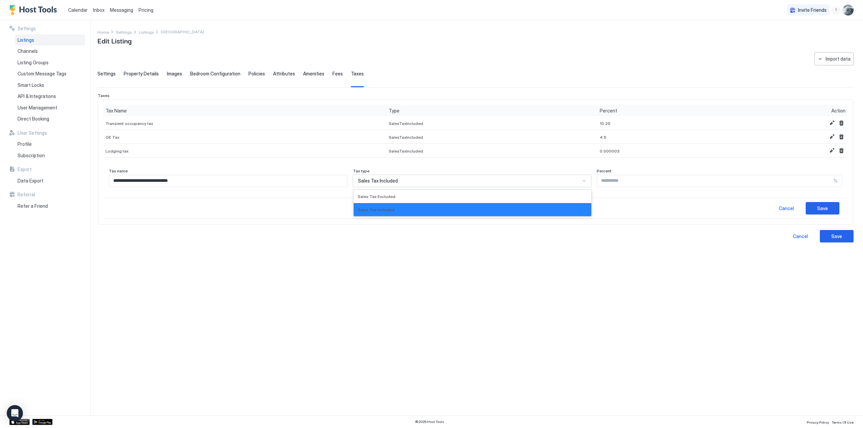
click at [579, 177] on div "Sales Tax Included" at bounding box center [472, 181] width 238 height 12
click at [581, 180] on div at bounding box center [583, 180] width 5 height 5
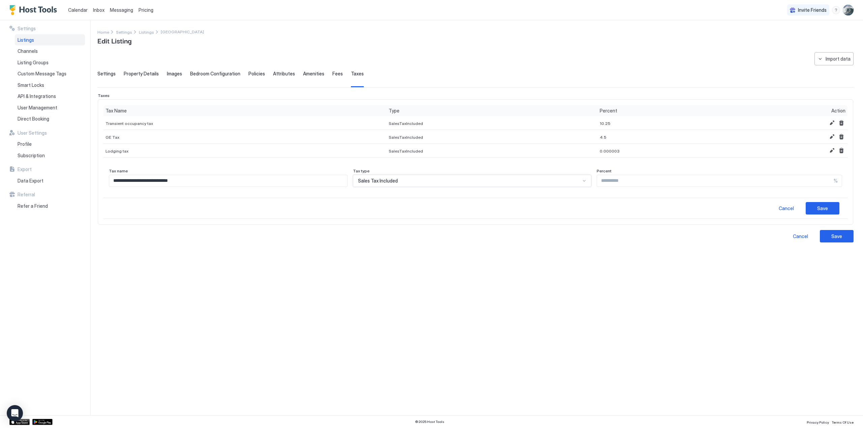
click at [735, 177] on input "*" at bounding box center [715, 180] width 237 height 11
type input "*"
click at [735, 177] on input "*" at bounding box center [715, 180] width 237 height 11
click at [316, 126] on div "SalesTaxIncluded" at bounding box center [273, 133] width 86 height 14
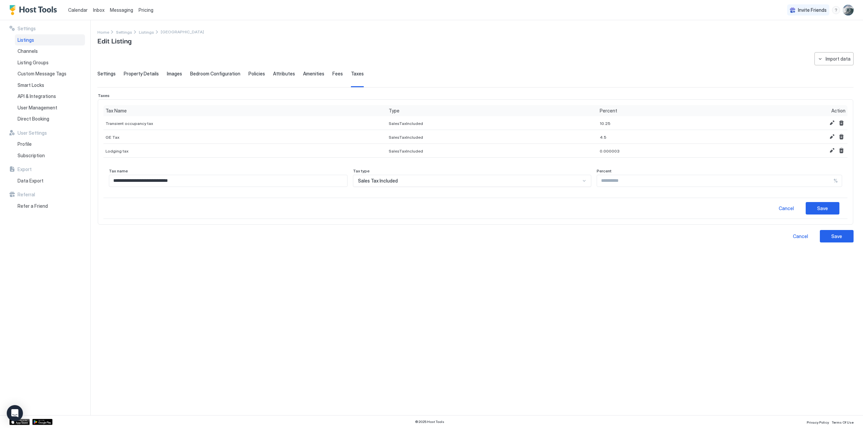
click at [581, 180] on div at bounding box center [583, 180] width 5 height 5
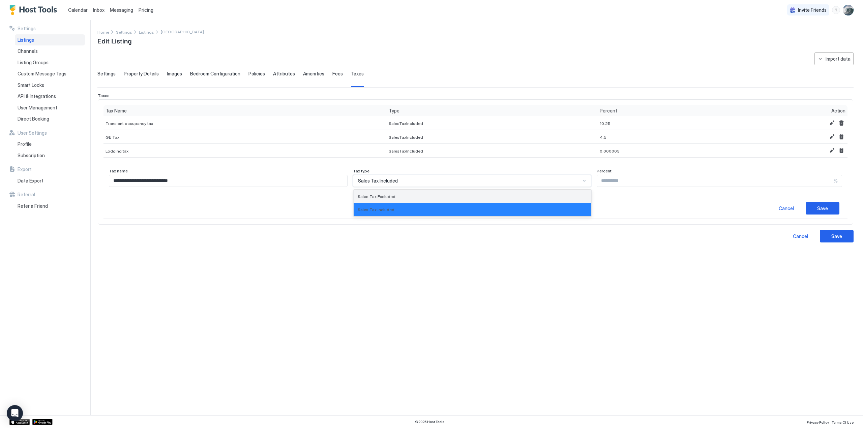
click at [383, 194] on span "Sales Tax Excluded" at bounding box center [377, 196] width 38 height 5
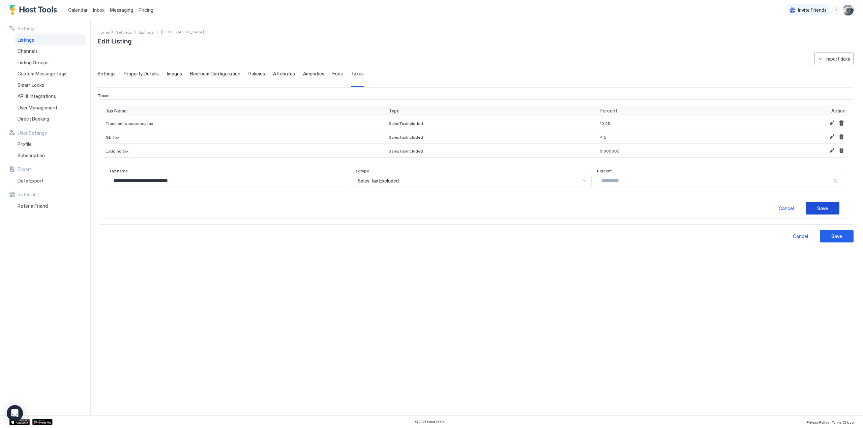
click at [735, 207] on div "Save" at bounding box center [822, 208] width 11 height 7
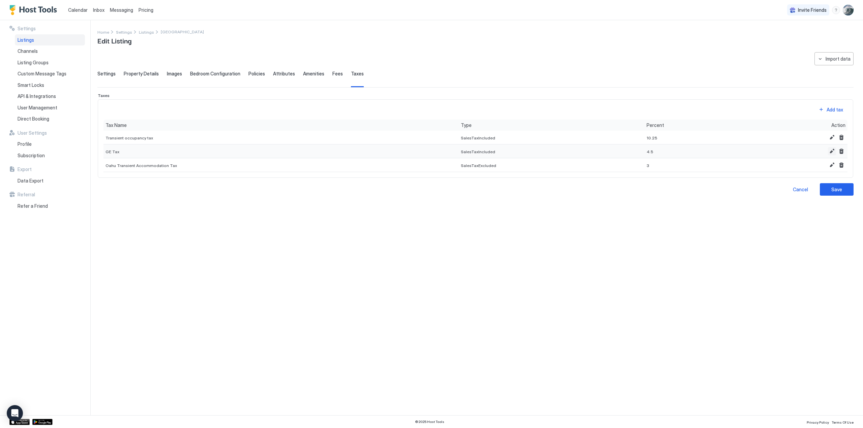
click at [735, 149] on button "Edit" at bounding box center [832, 151] width 8 height 8
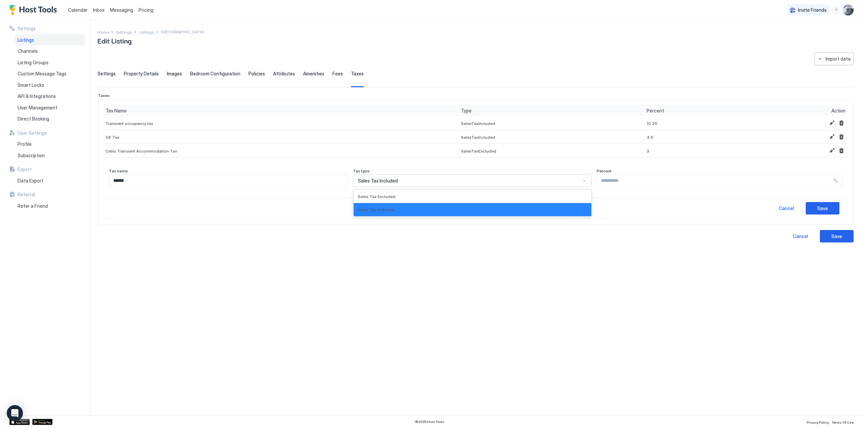
click at [581, 178] on div at bounding box center [583, 180] width 5 height 5
click at [394, 190] on div "Sales Tax Excluded" at bounding box center [473, 196] width 238 height 13
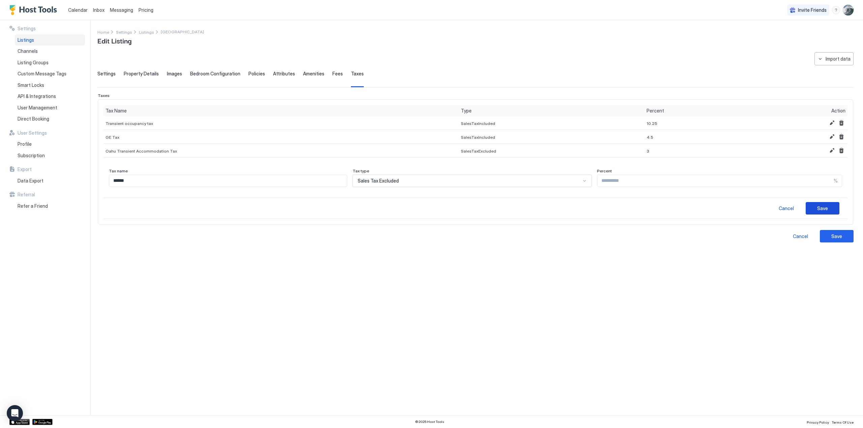
click at [735, 206] on div "Save" at bounding box center [822, 208] width 11 height 7
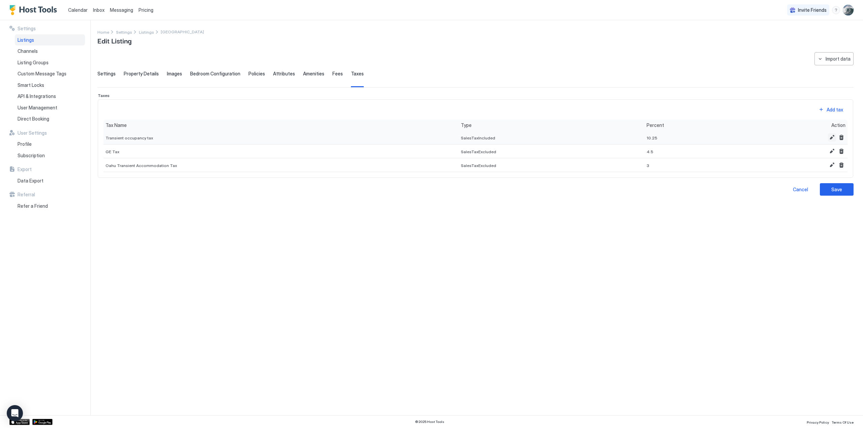
click at [735, 134] on button "Edit" at bounding box center [832, 137] width 8 height 8
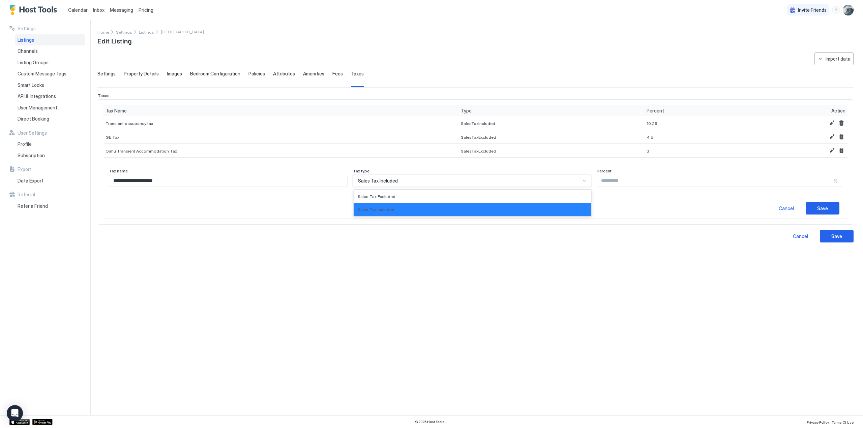
click at [581, 180] on div at bounding box center [583, 180] width 5 height 5
click at [379, 195] on span "Sales Tax Excluded" at bounding box center [377, 196] width 38 height 5
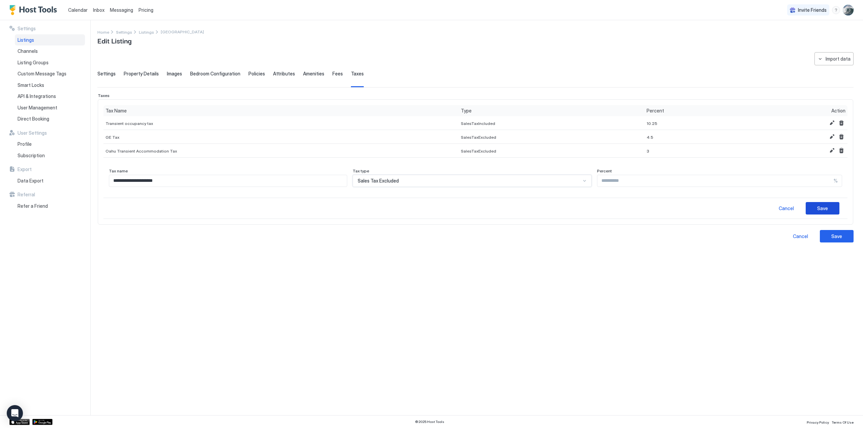
click at [735, 207] on div "Save" at bounding box center [822, 208] width 11 height 7
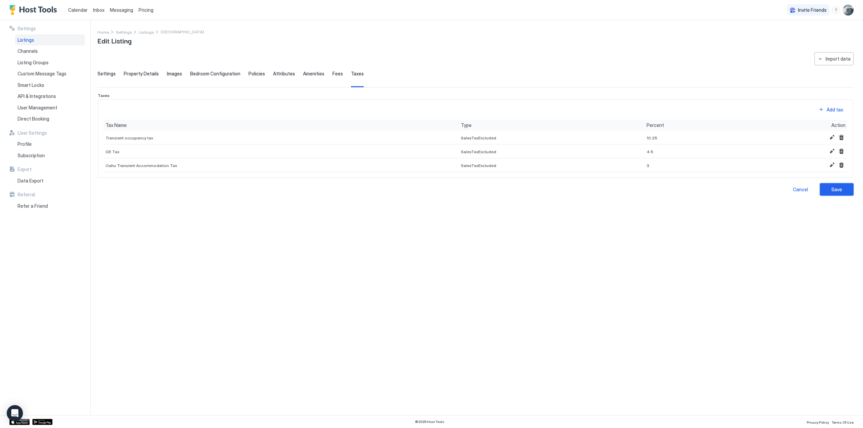
click at [735, 187] on div "Save" at bounding box center [836, 189] width 11 height 7
